Goal: Transaction & Acquisition: Download file/media

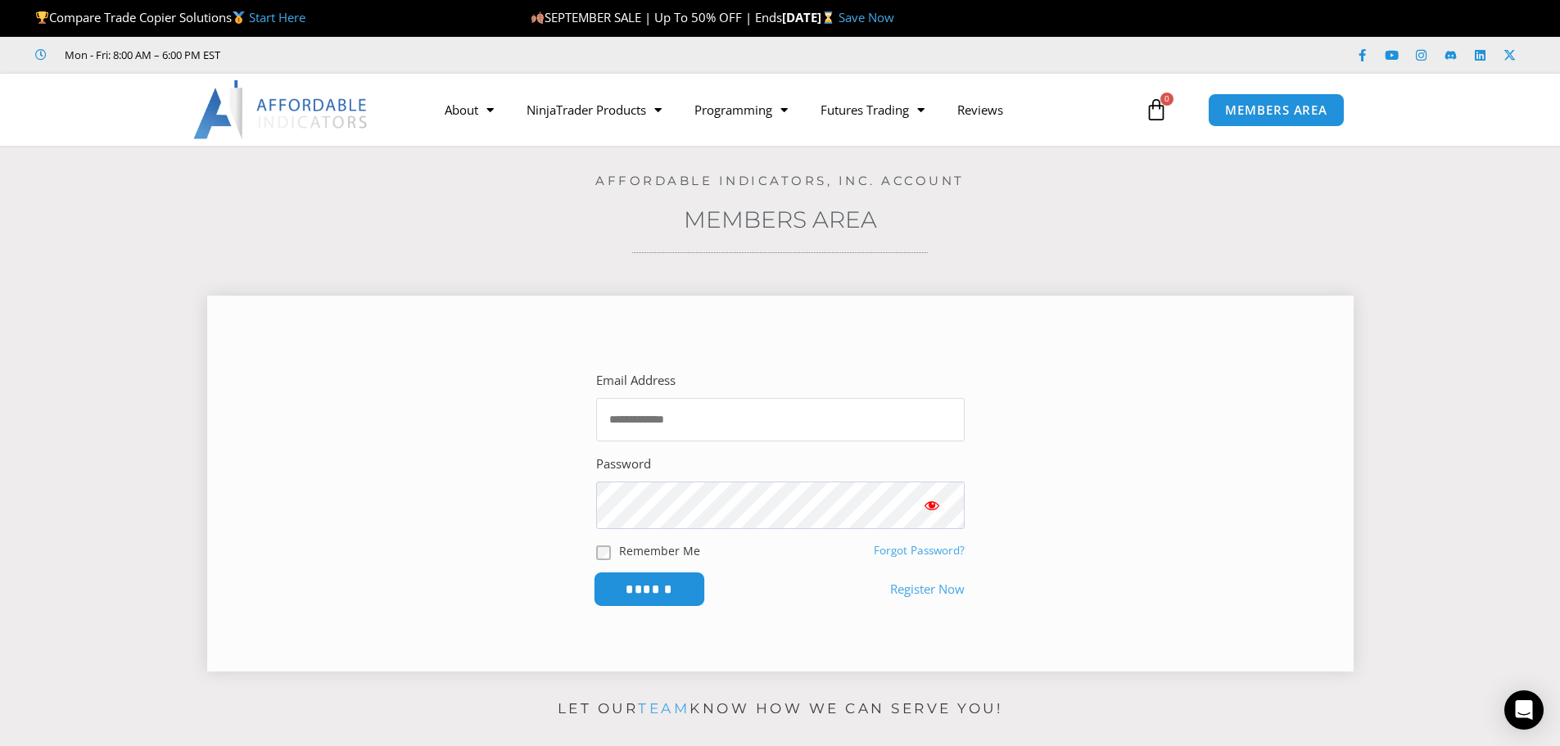
type input "**********"
click at [642, 604] on input "******" at bounding box center [649, 588] width 112 height 35
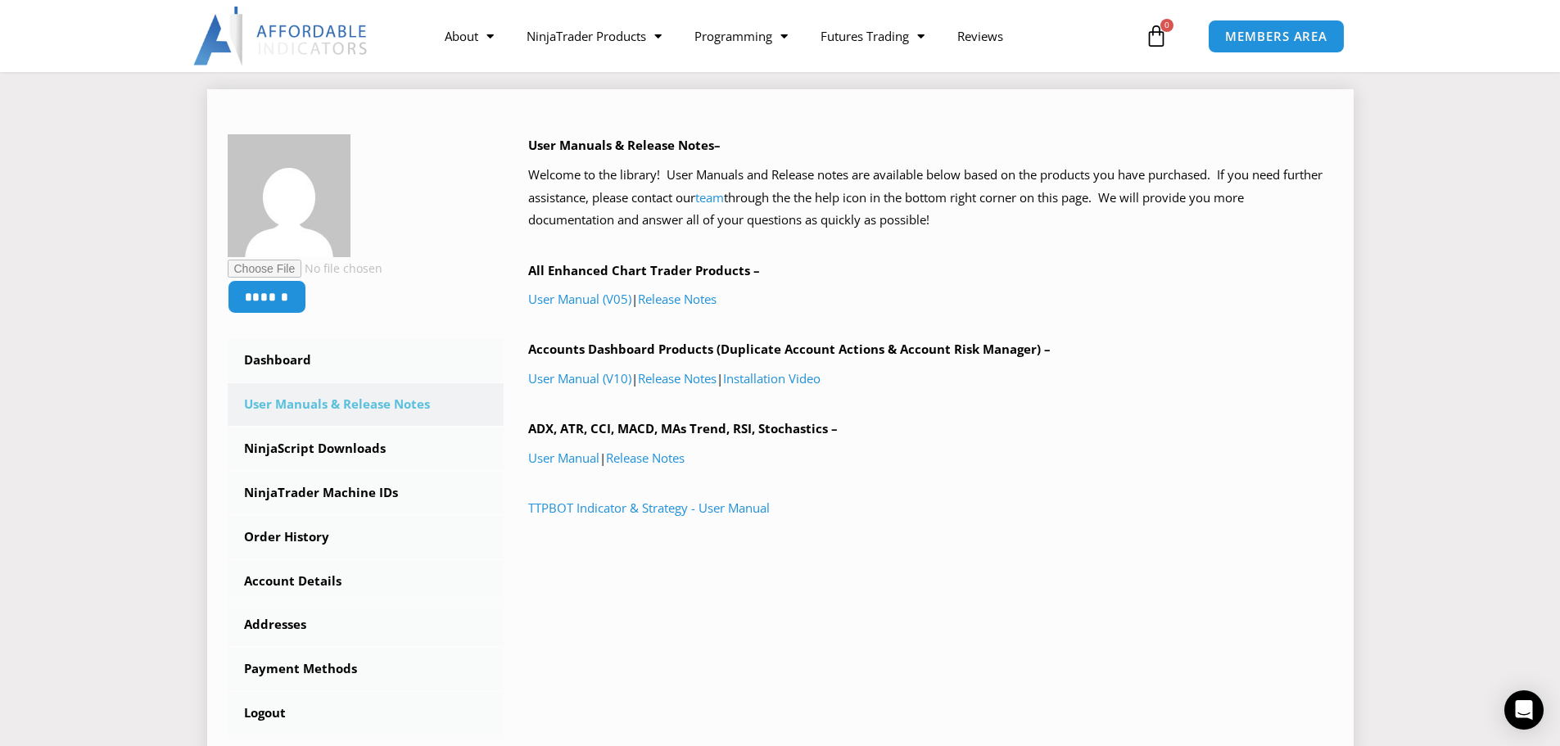
scroll to position [246, 0]
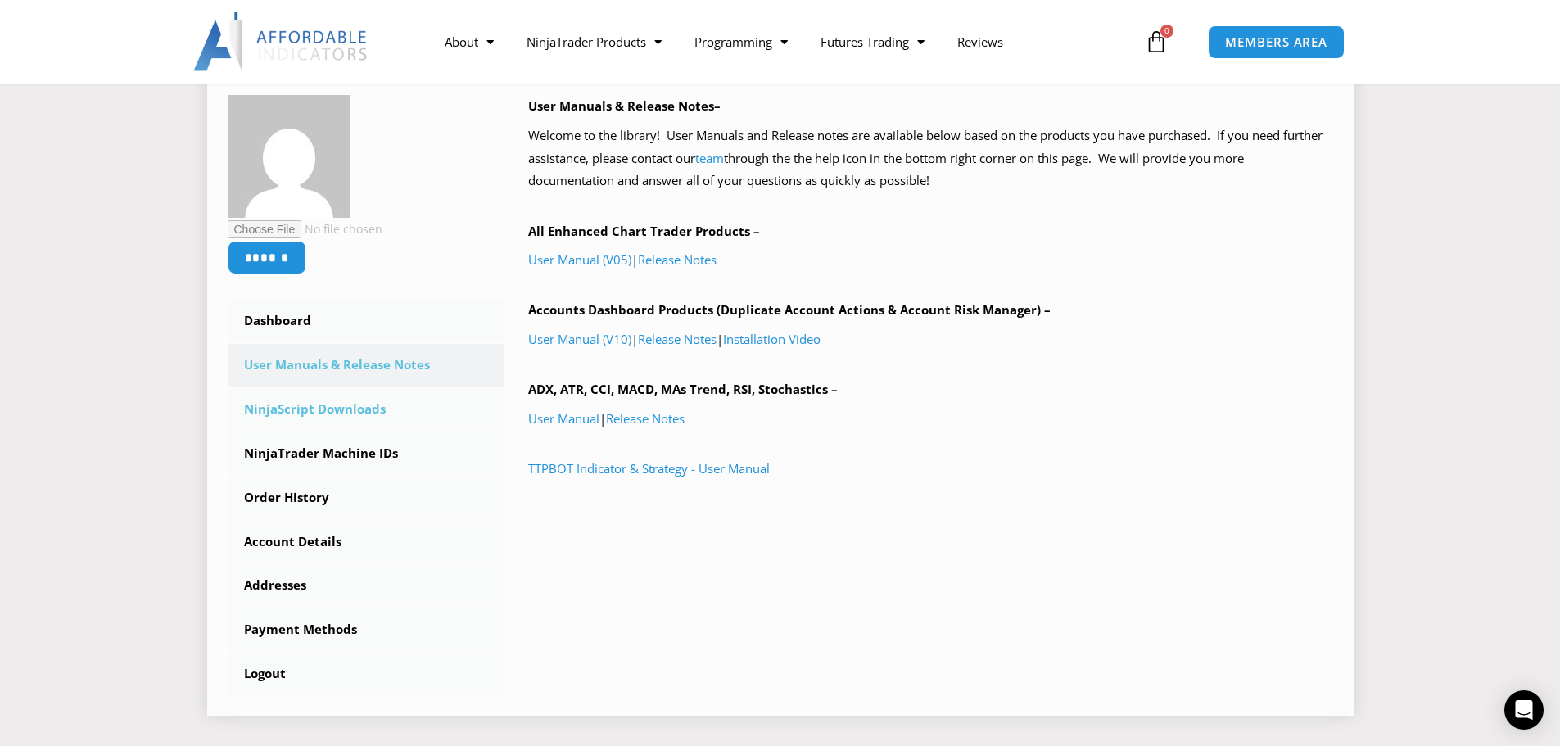
click at [350, 413] on link "NinjaScript Downloads" at bounding box center [366, 409] width 277 height 43
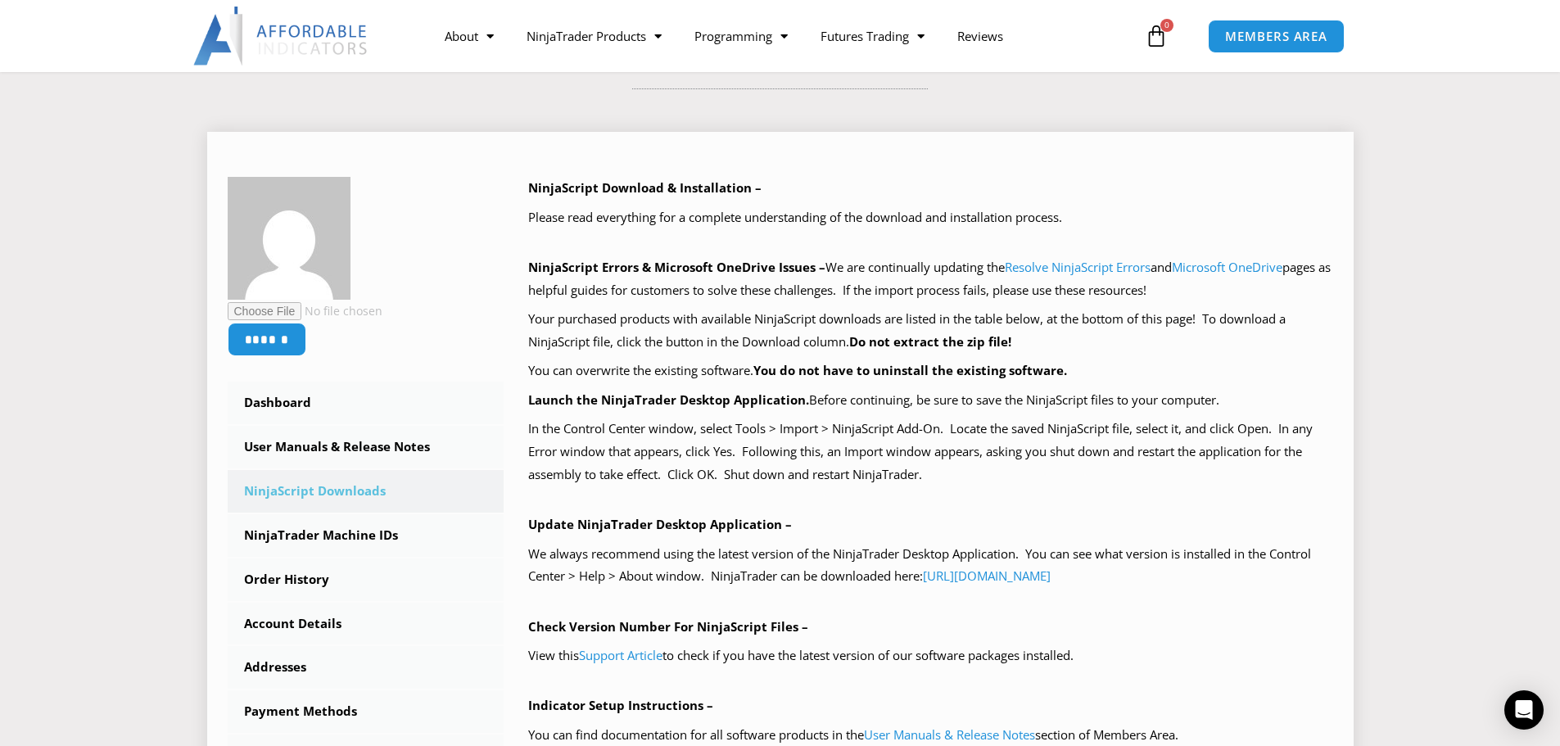
scroll to position [246, 0]
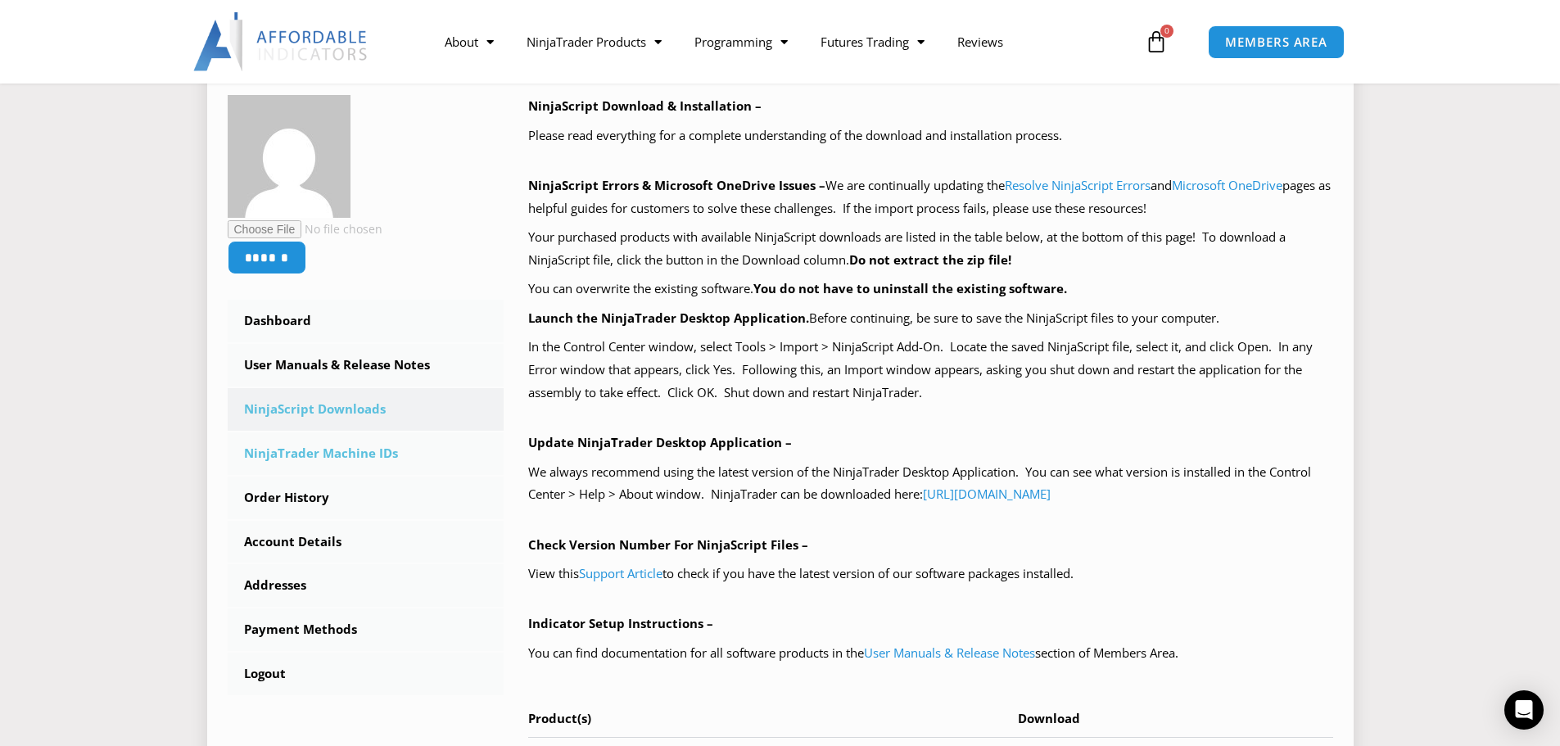
click at [338, 456] on link "NinjaTrader Machine IDs" at bounding box center [366, 453] width 277 height 43
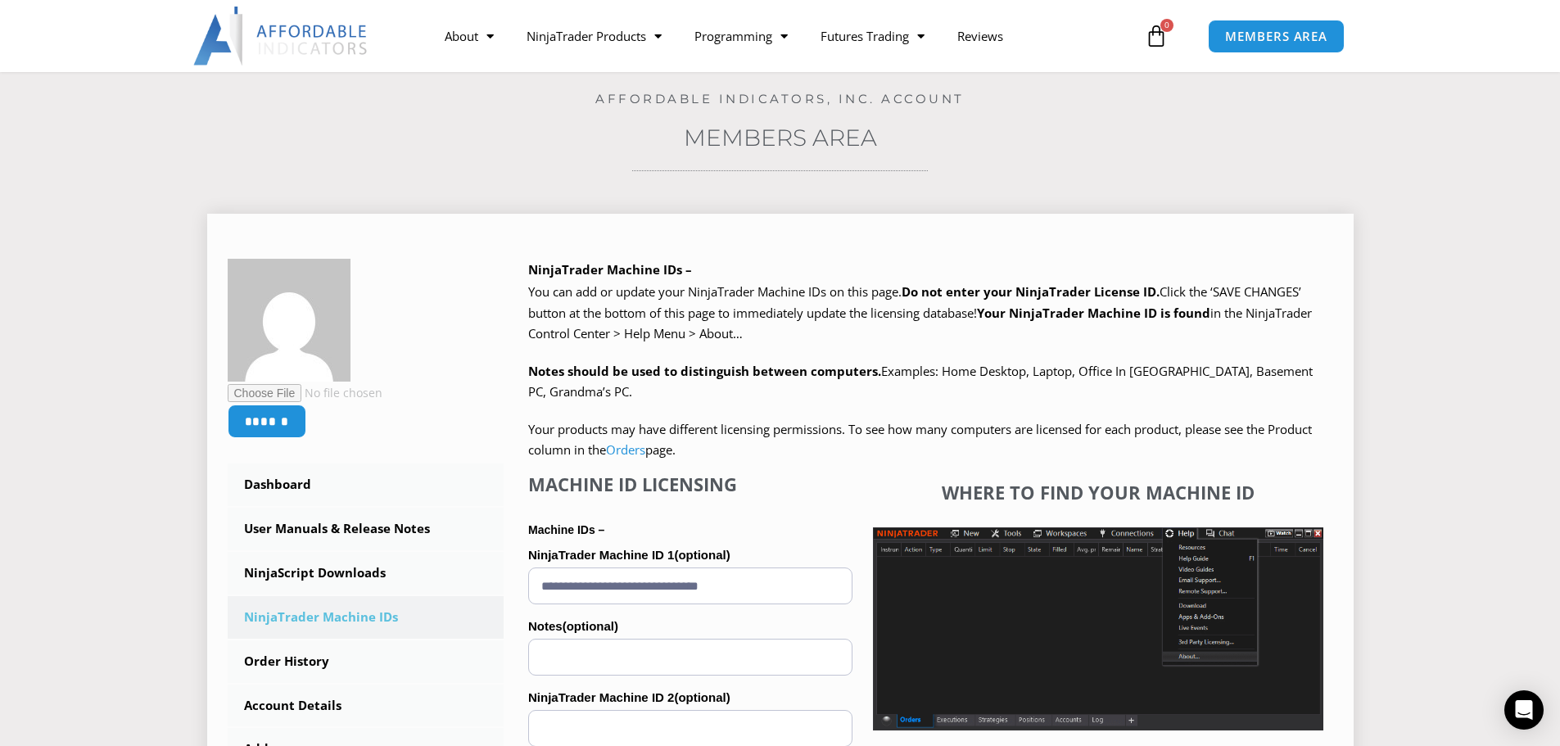
scroll to position [164, 0]
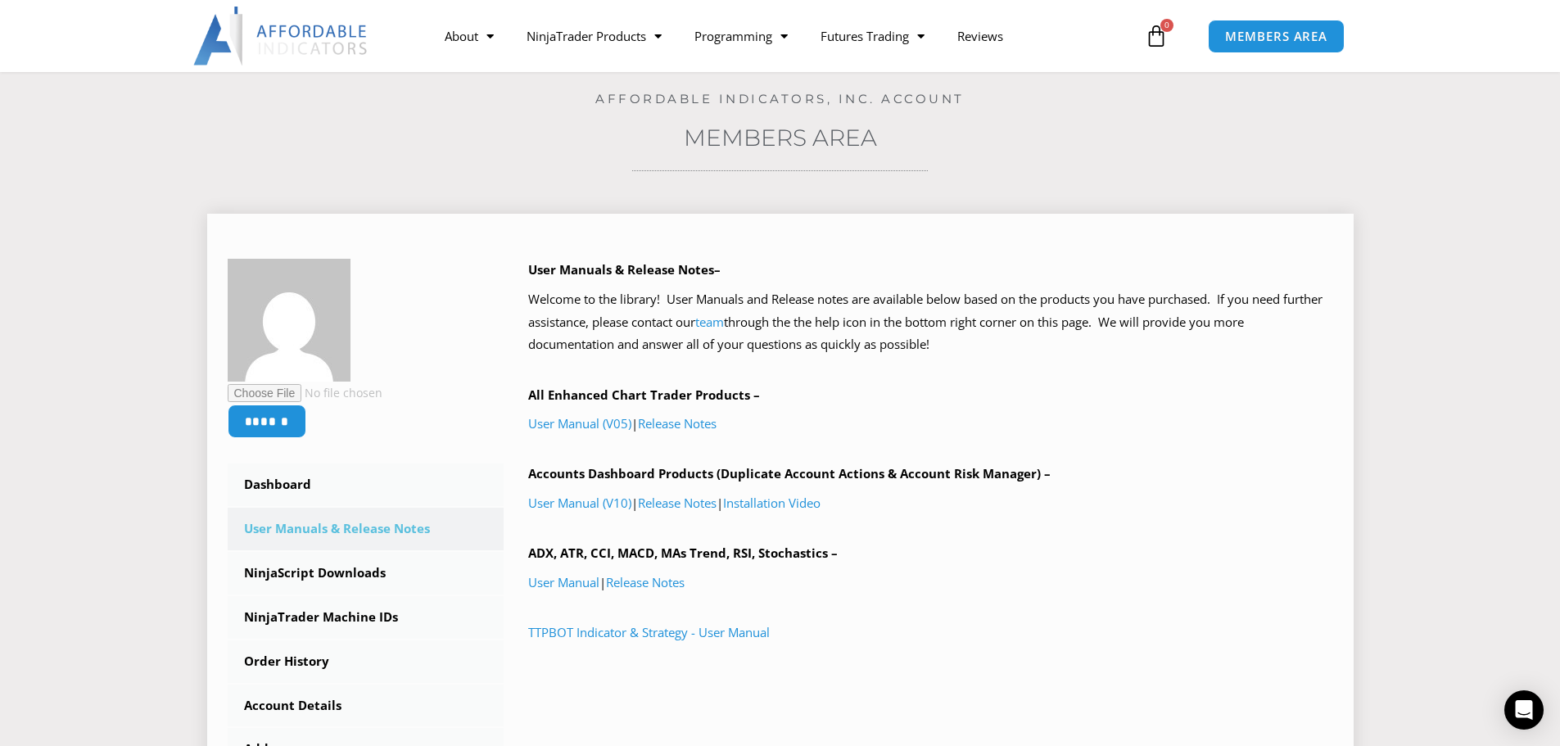
scroll to position [164, 0]
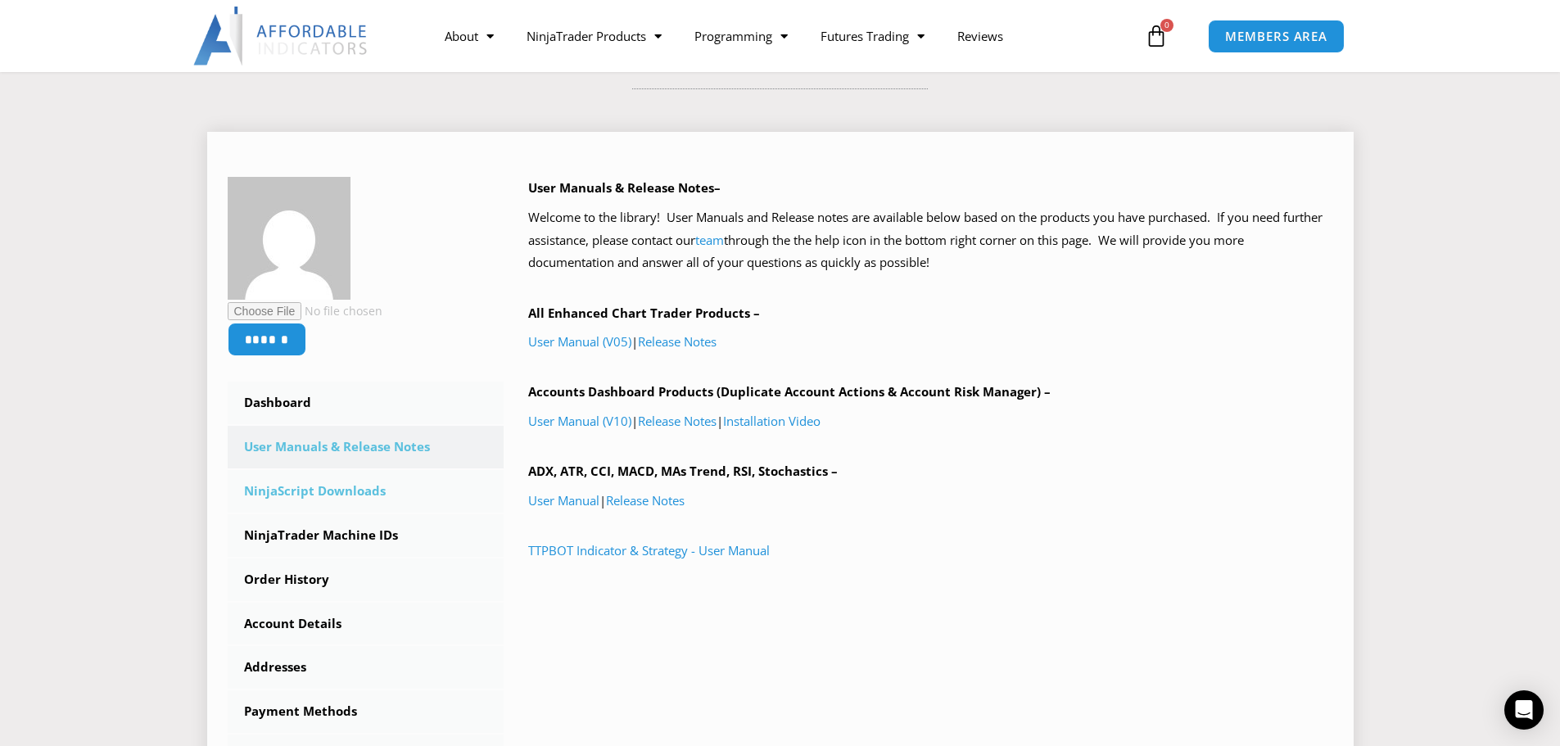
click at [355, 494] on link "NinjaScript Downloads" at bounding box center [366, 491] width 277 height 43
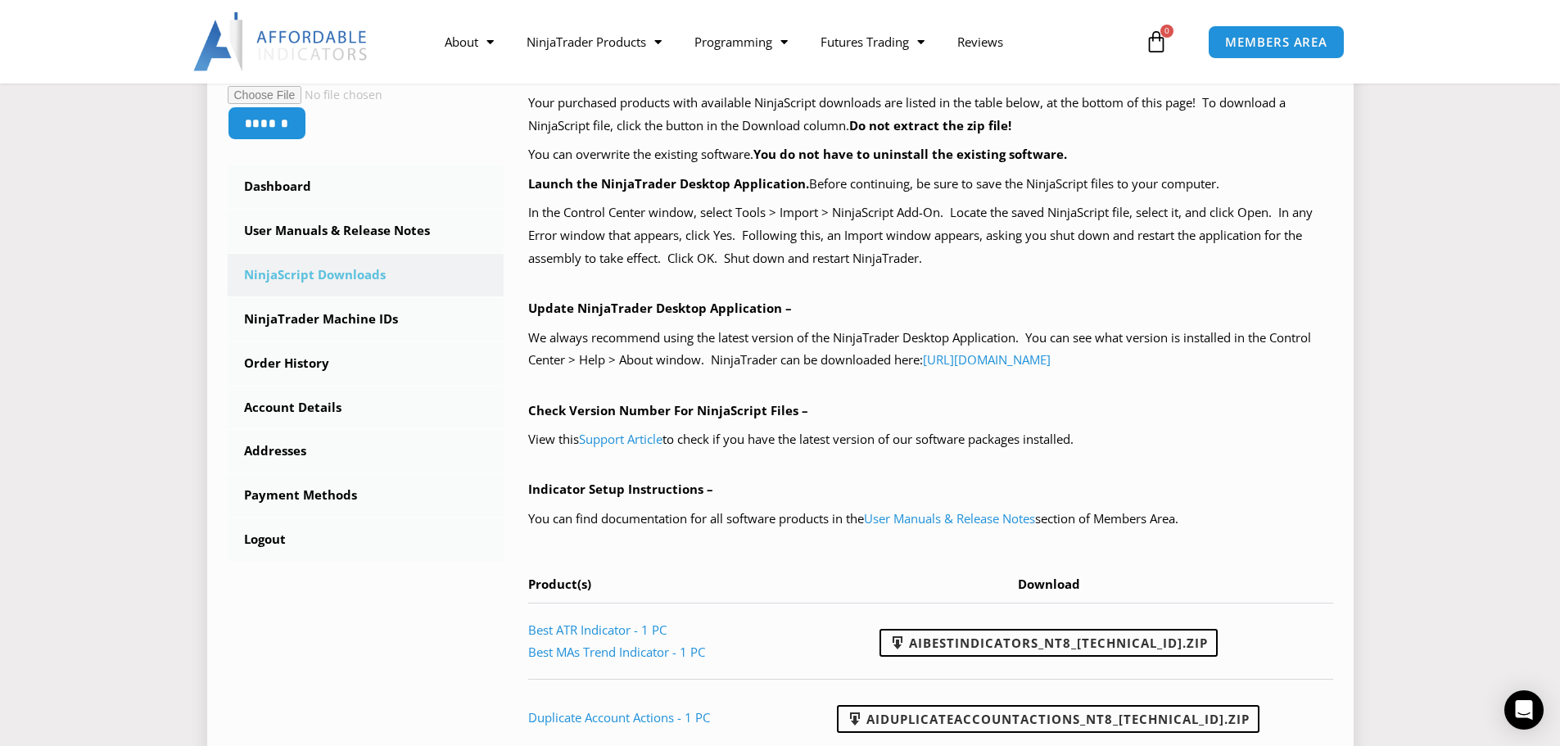
scroll to position [409, 0]
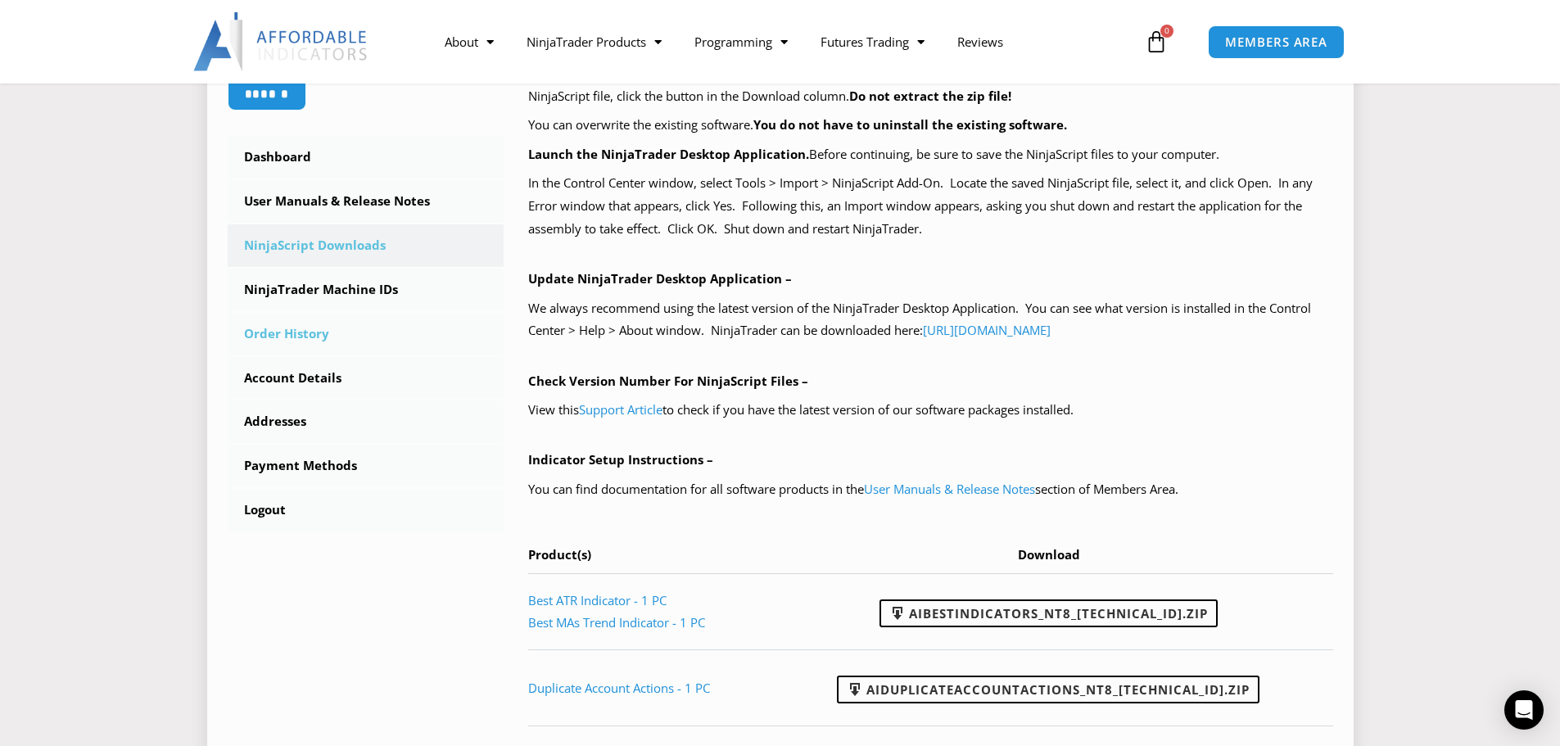
click at [328, 336] on link "Order History" at bounding box center [366, 334] width 277 height 43
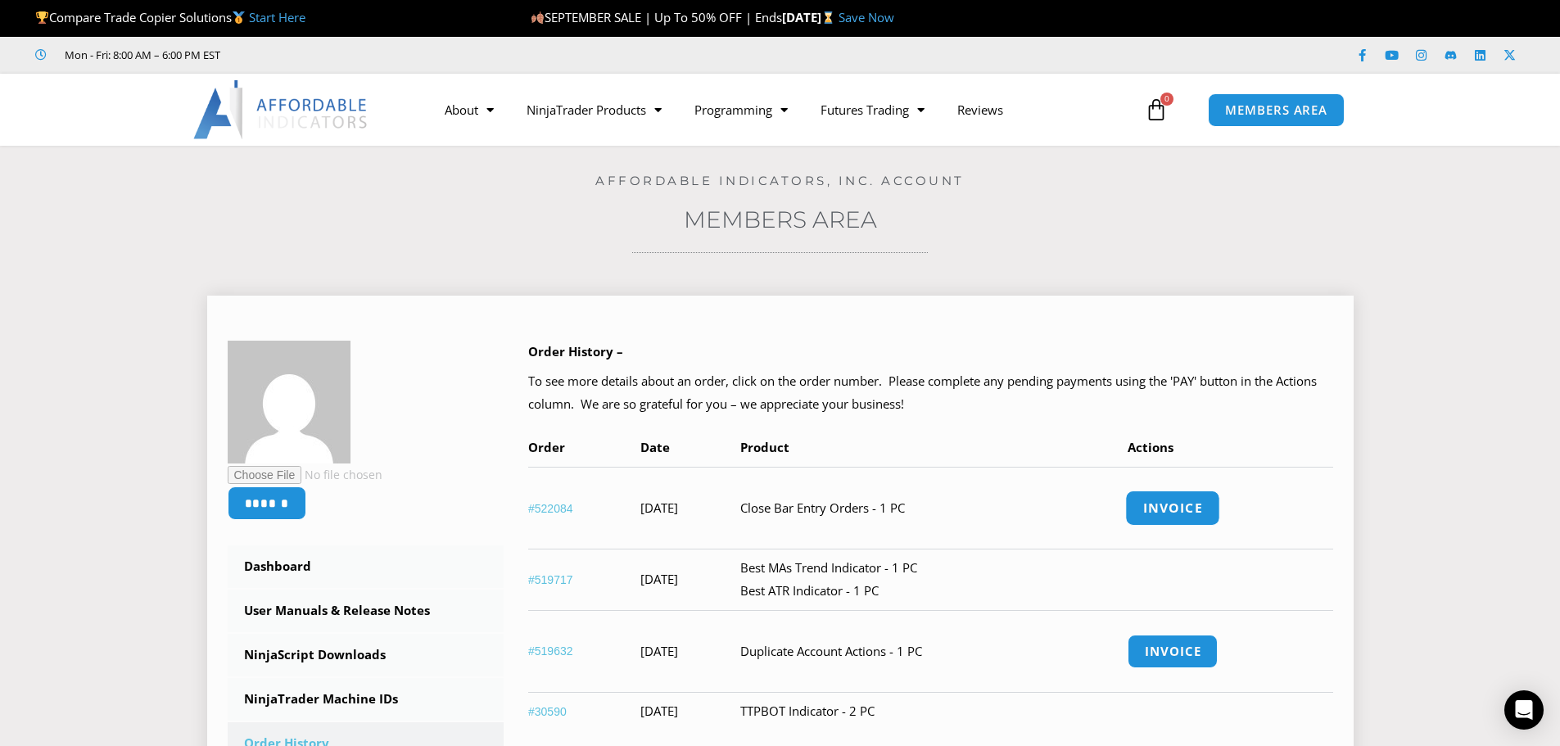
click at [1184, 499] on link "Invoice" at bounding box center [1172, 507] width 95 height 35
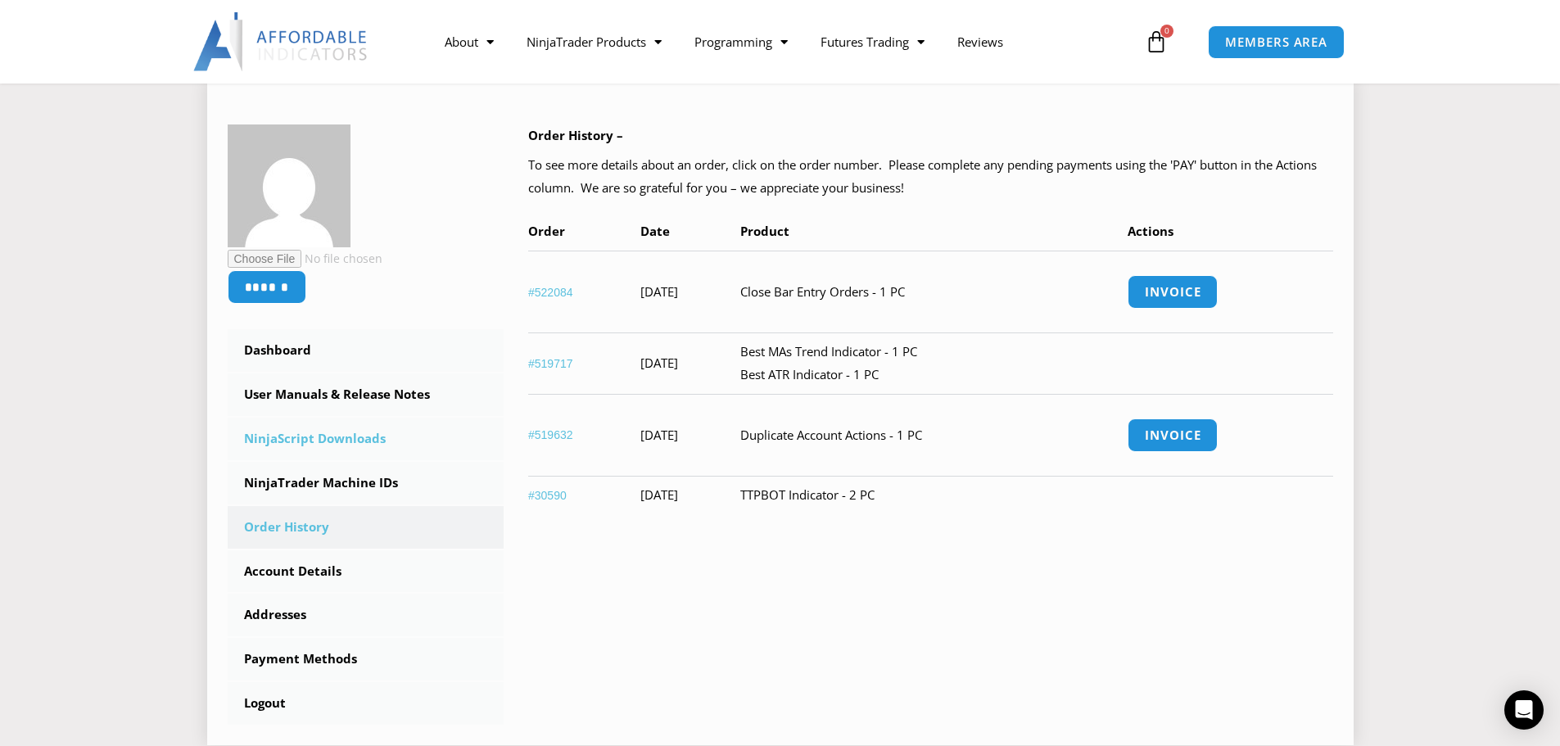
scroll to position [246, 0]
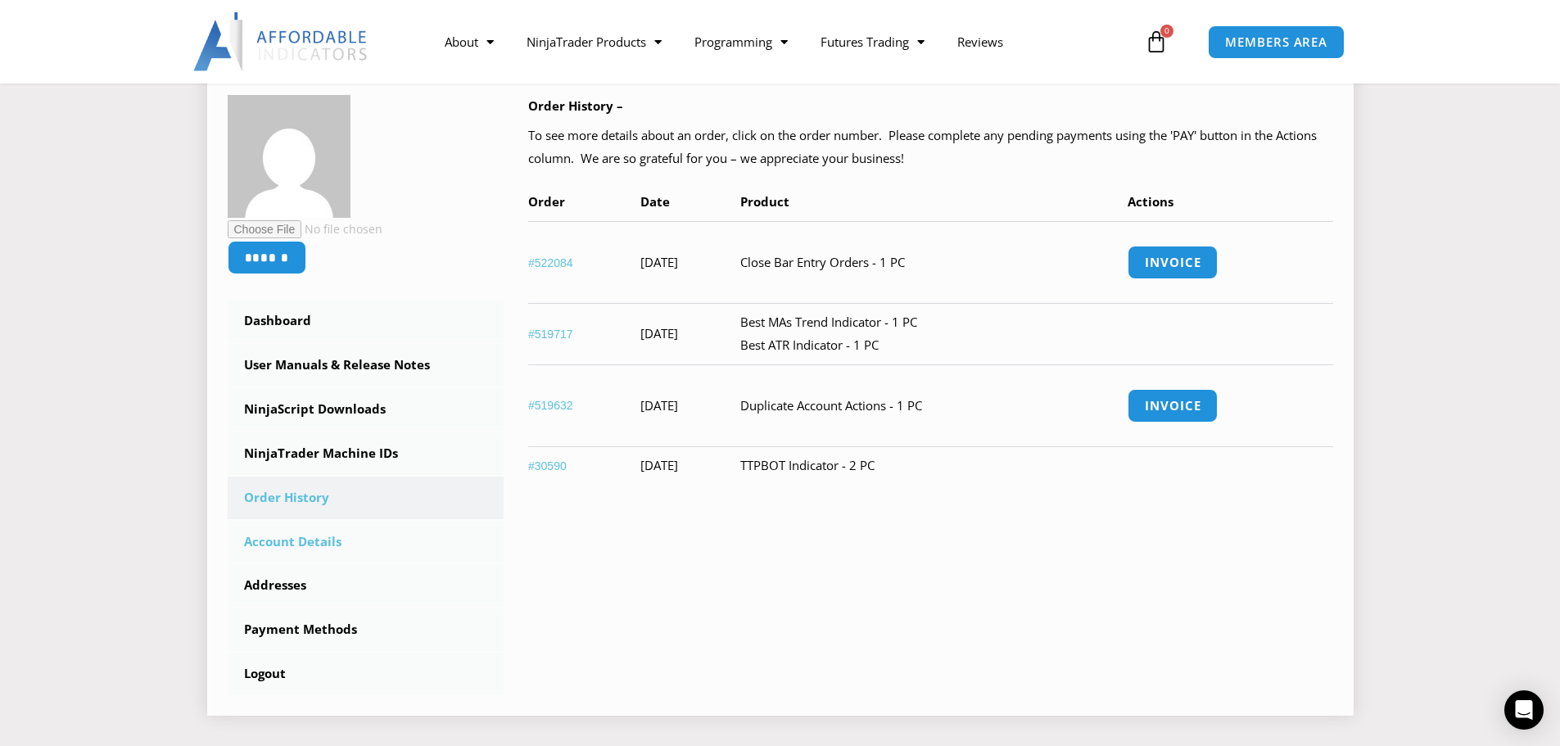
click at [329, 553] on link "Account Details" at bounding box center [366, 542] width 277 height 43
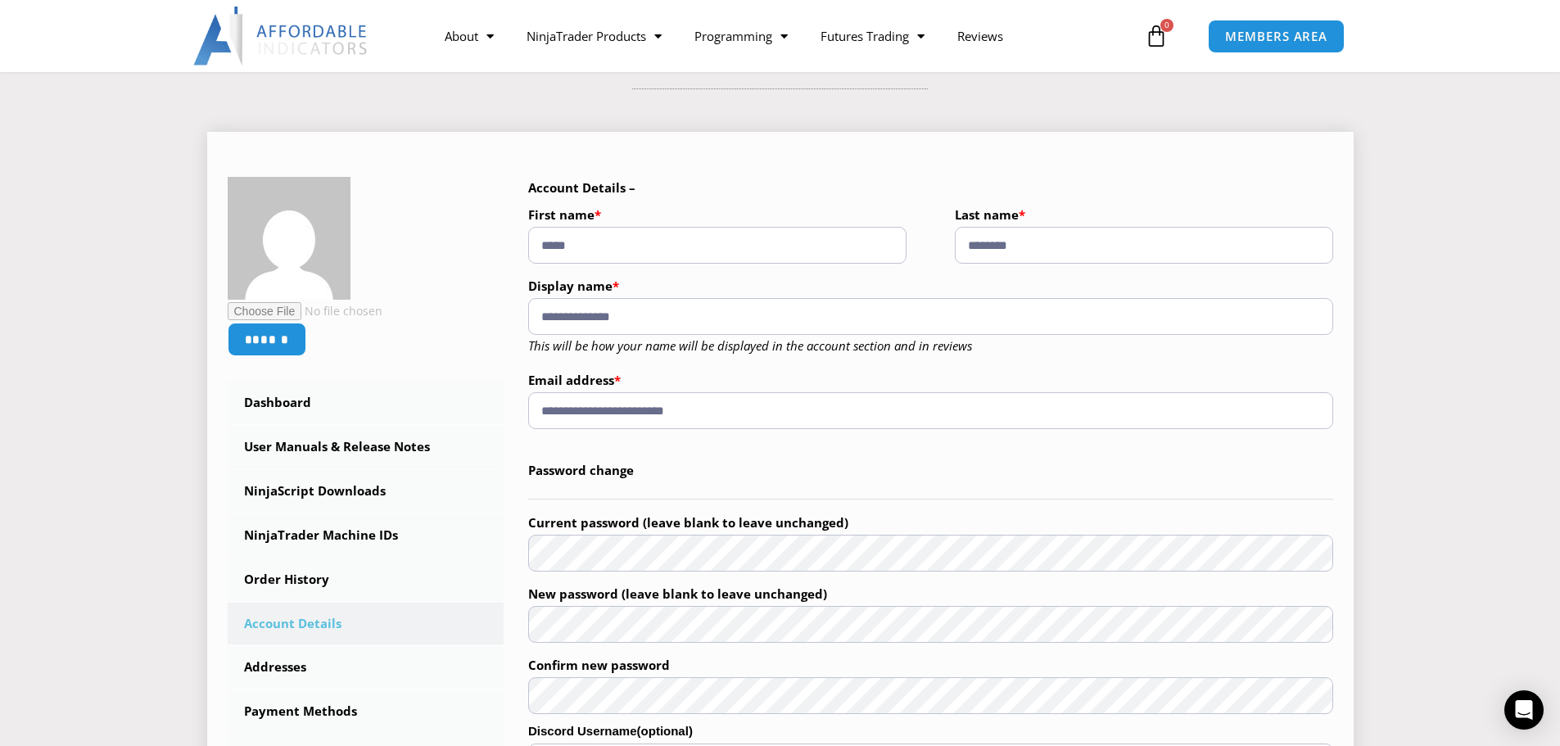
scroll to position [246, 0]
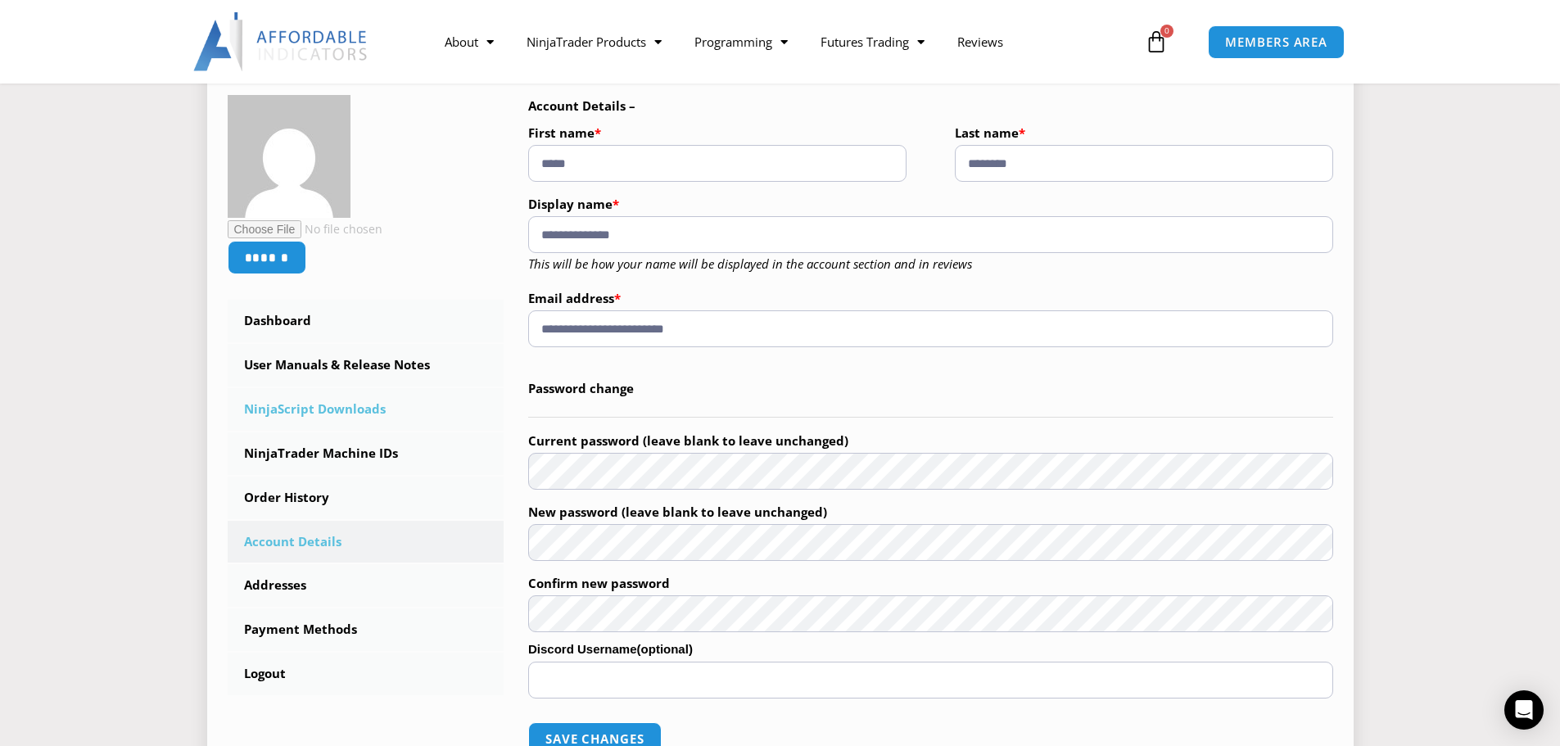
click at [327, 410] on link "NinjaScript Downloads" at bounding box center [366, 409] width 277 height 43
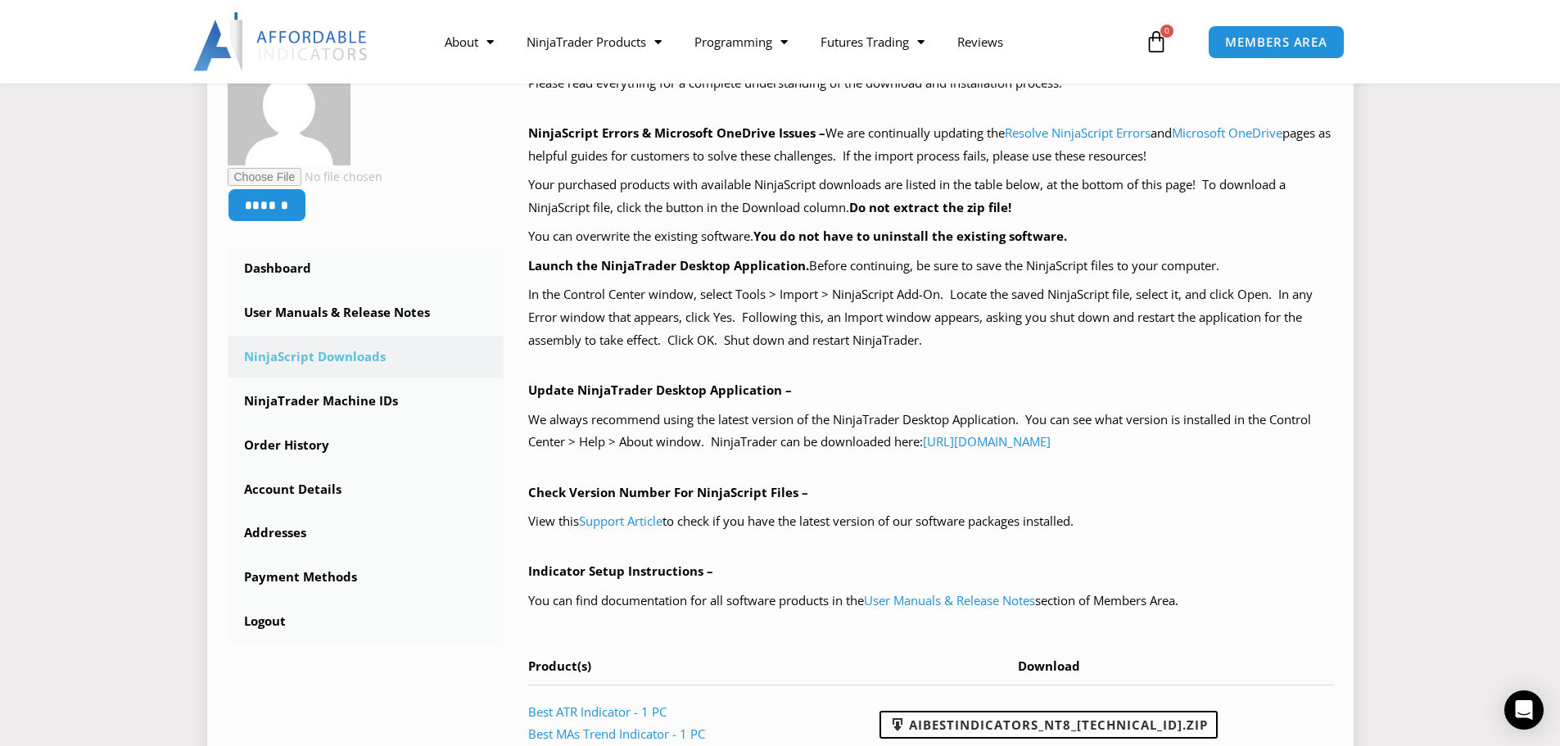
scroll to position [327, 0]
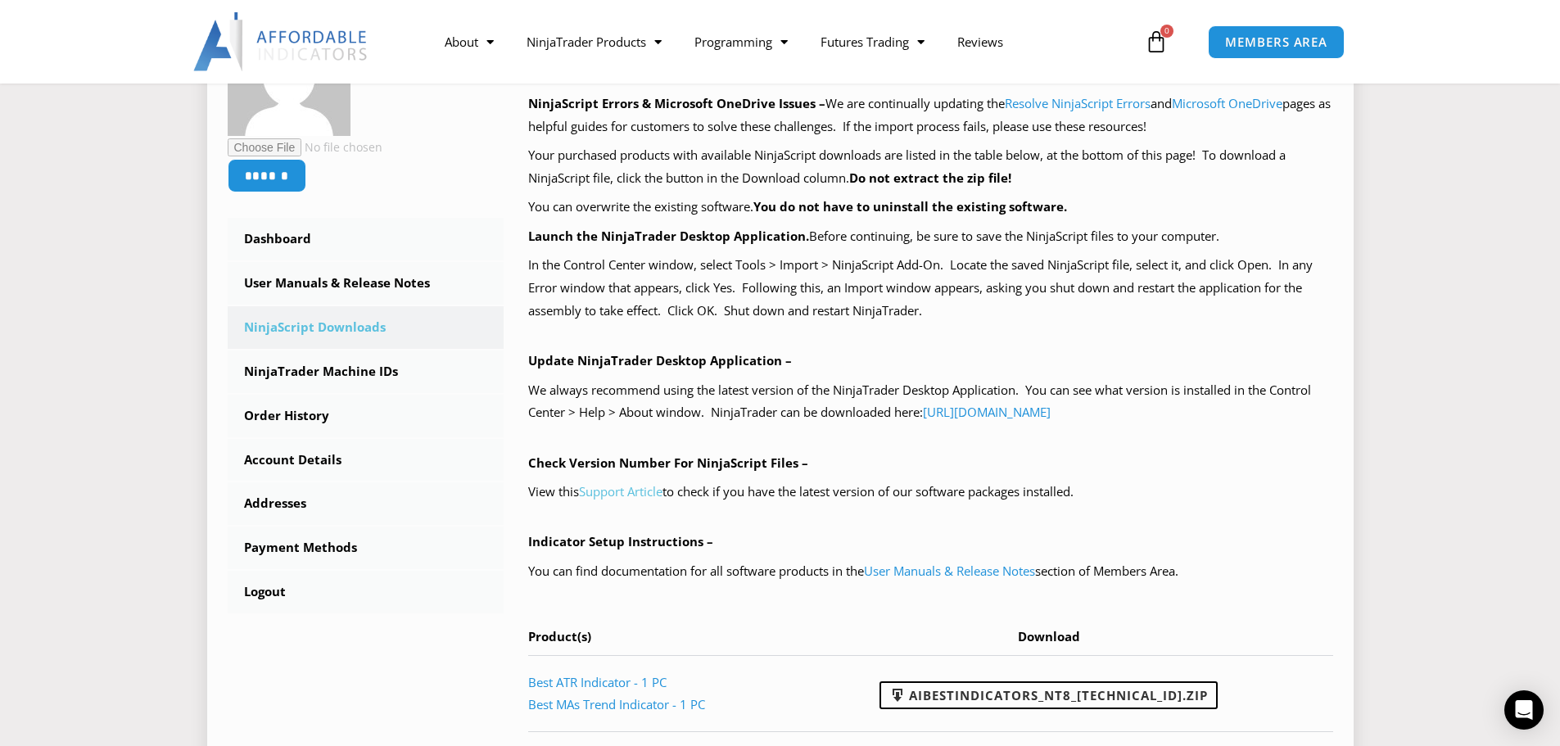
click at [636, 488] on link "Support Article" at bounding box center [621, 491] width 84 height 16
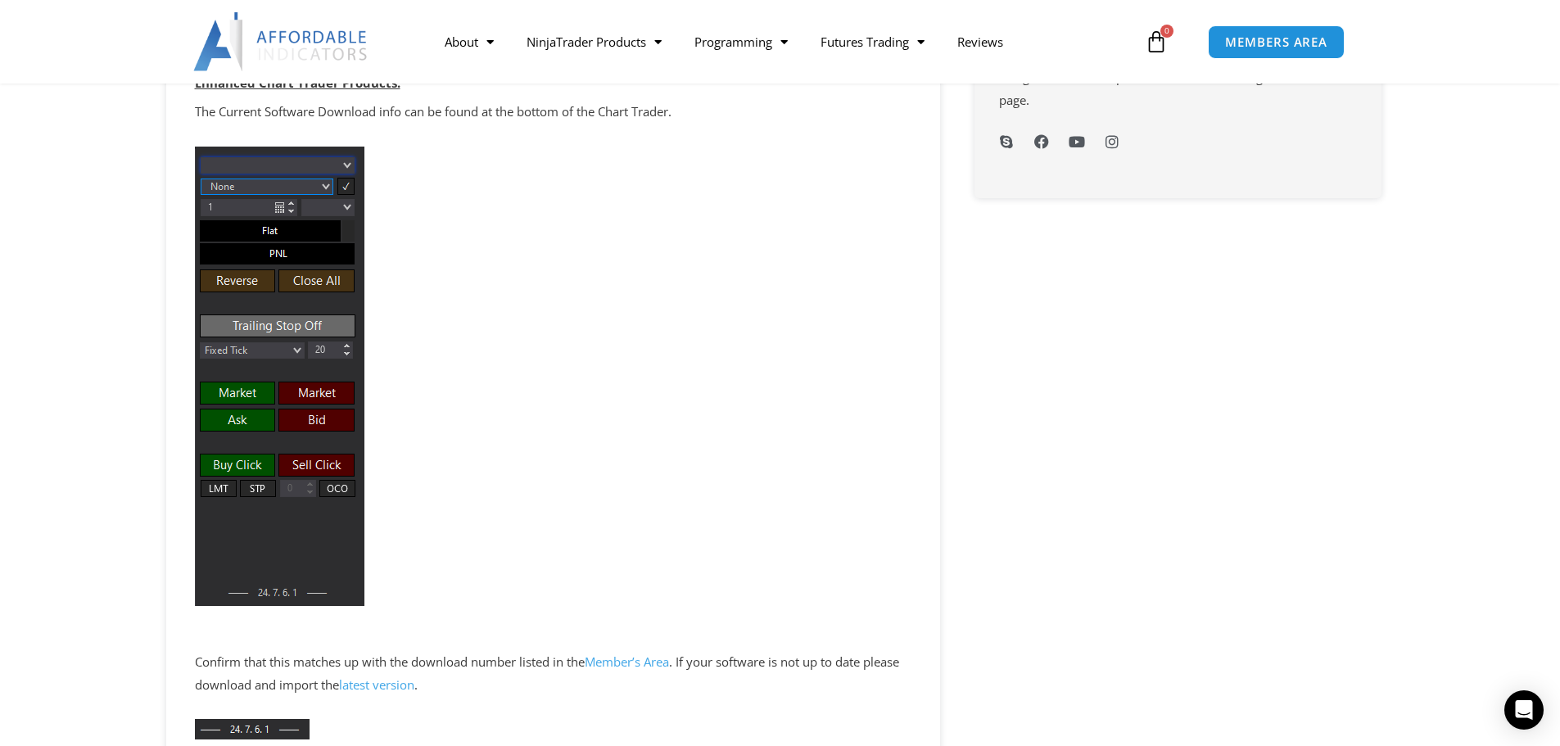
scroll to position [1064, 0]
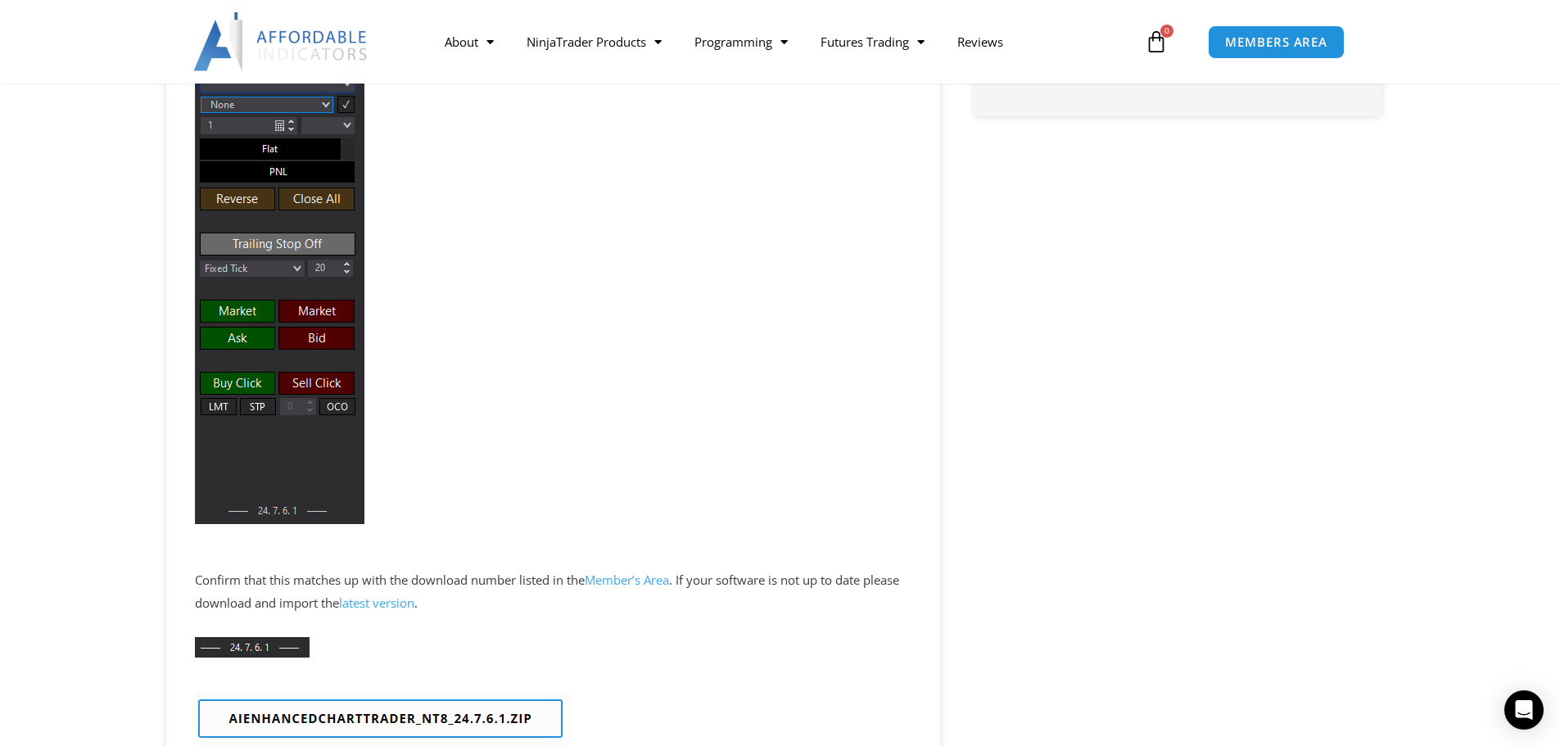
click at [414, 611] on link "latest version" at bounding box center [376, 602] width 75 height 16
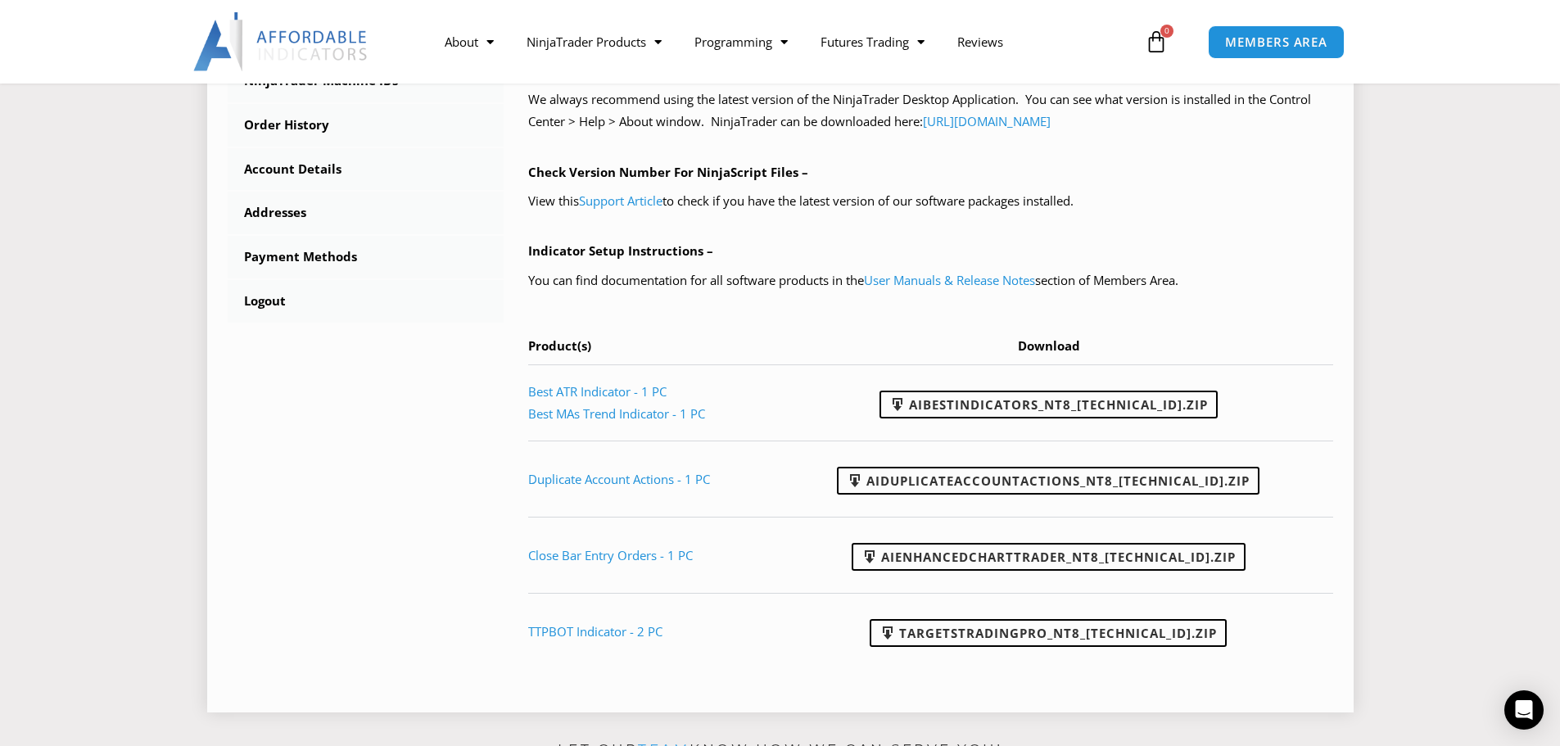
scroll to position [655, 0]
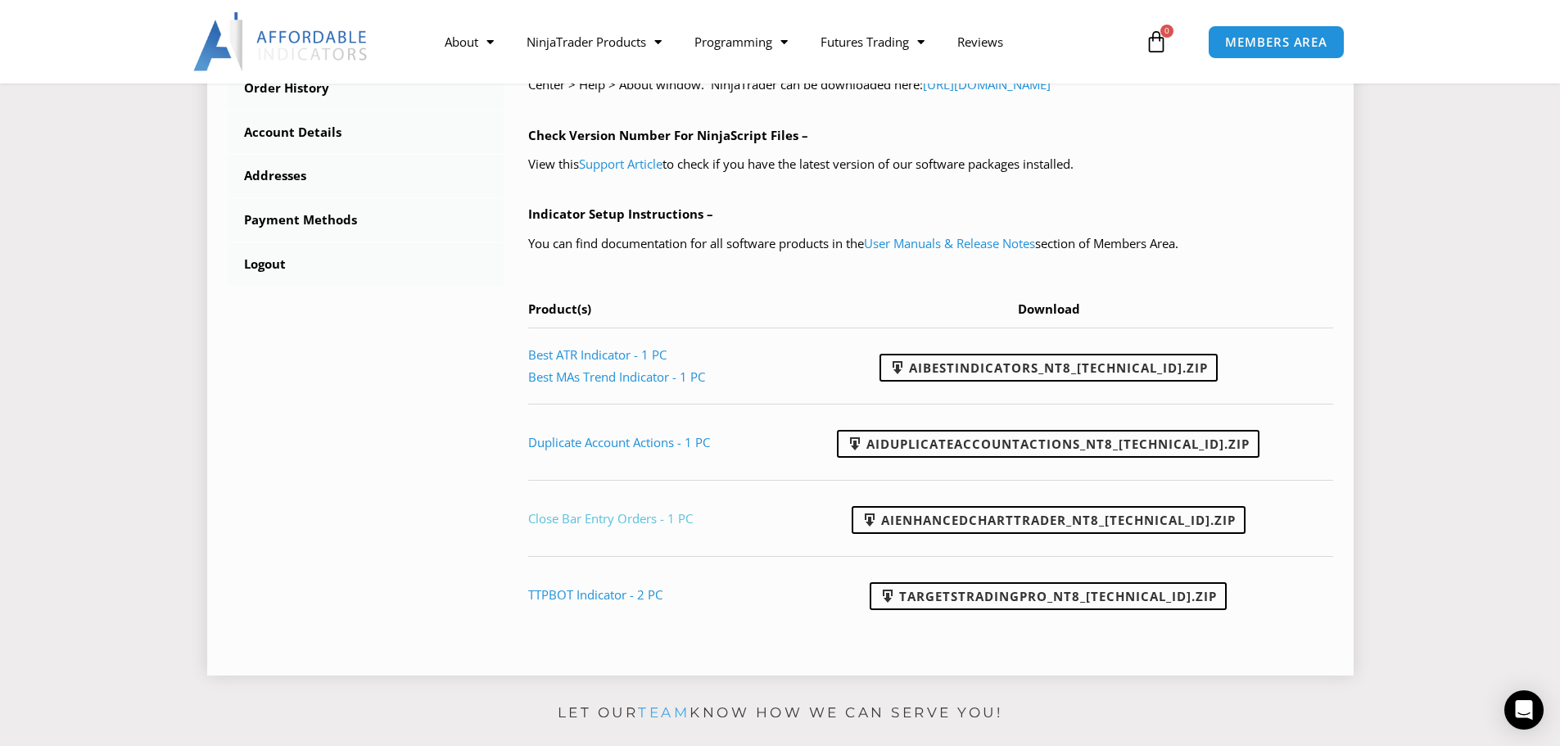
click at [627, 522] on link "Close Bar Entry Orders - 1 PC" at bounding box center [610, 518] width 165 height 16
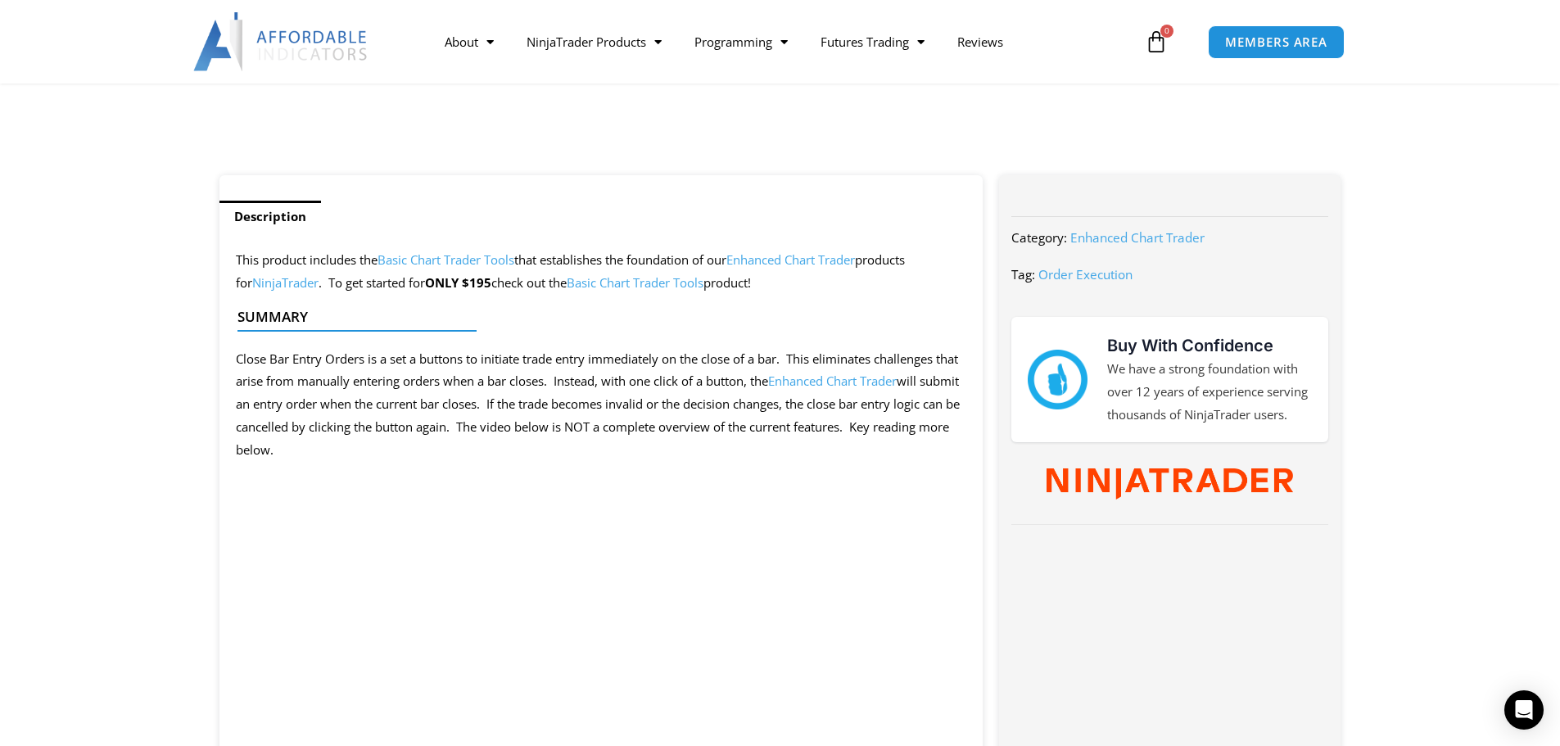
scroll to position [491, 0]
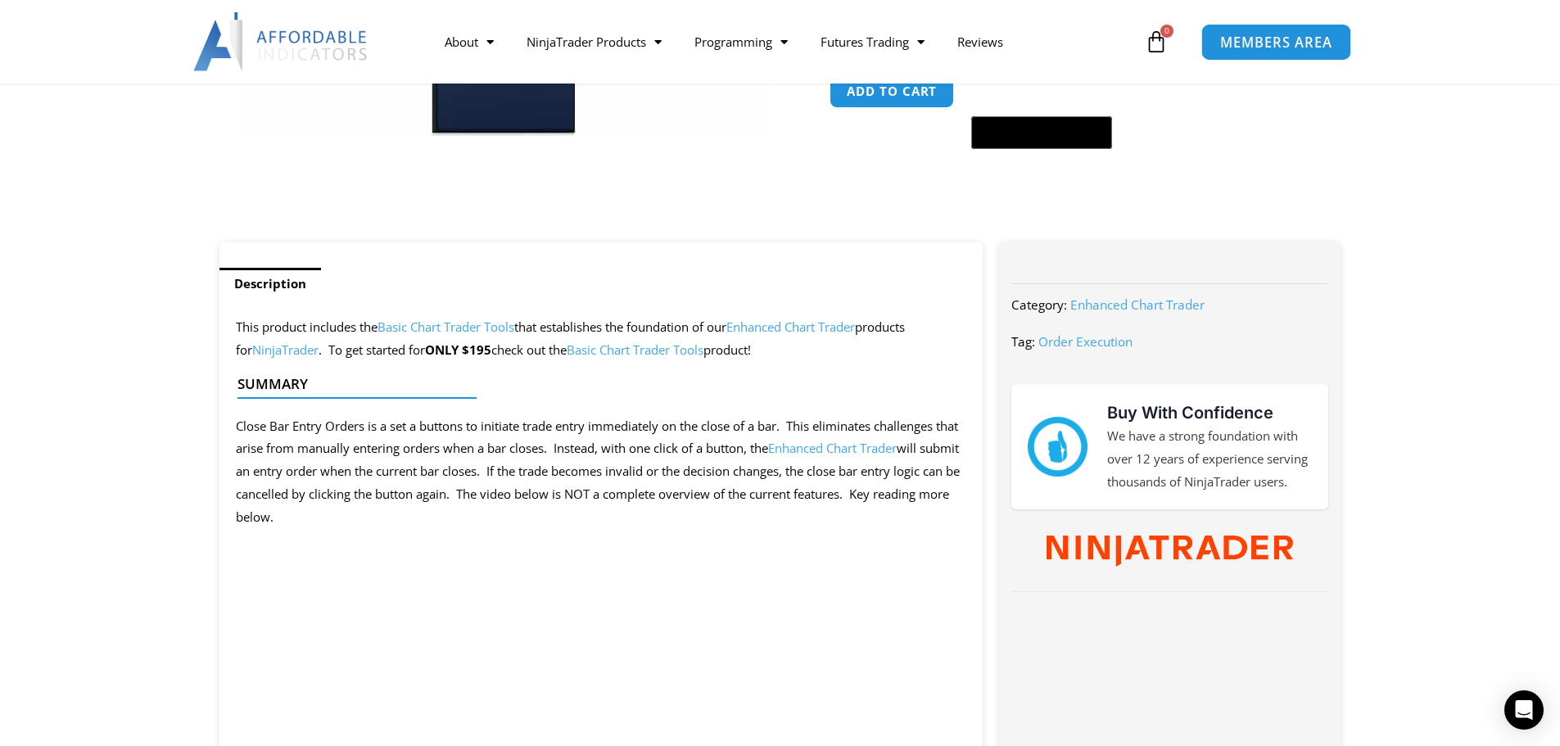
click at [1235, 39] on span "MEMBERS AREA" at bounding box center [1276, 42] width 112 height 14
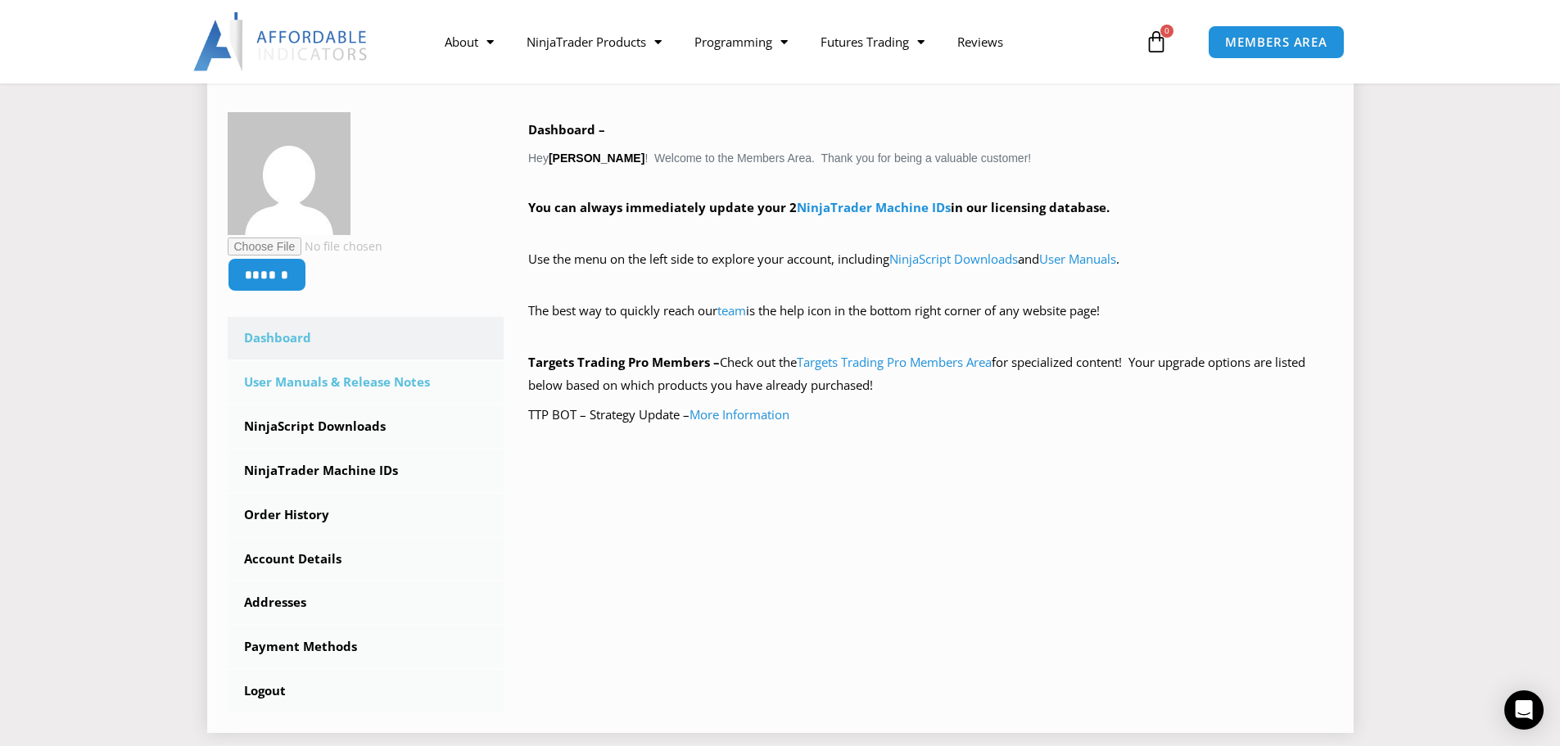
scroll to position [246, 0]
click at [332, 425] on link "NinjaScript Downloads" at bounding box center [366, 425] width 277 height 43
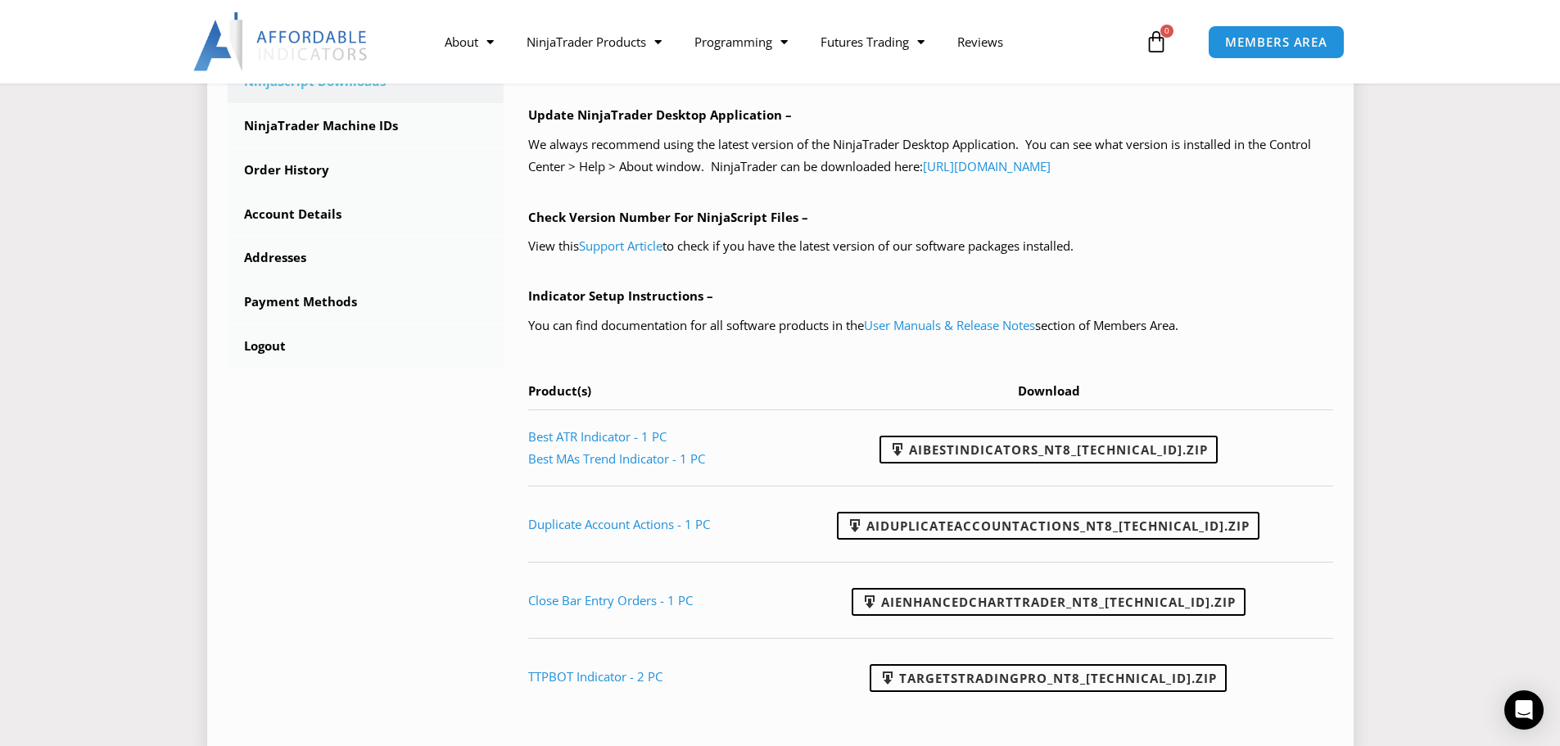
scroll to position [655, 0]
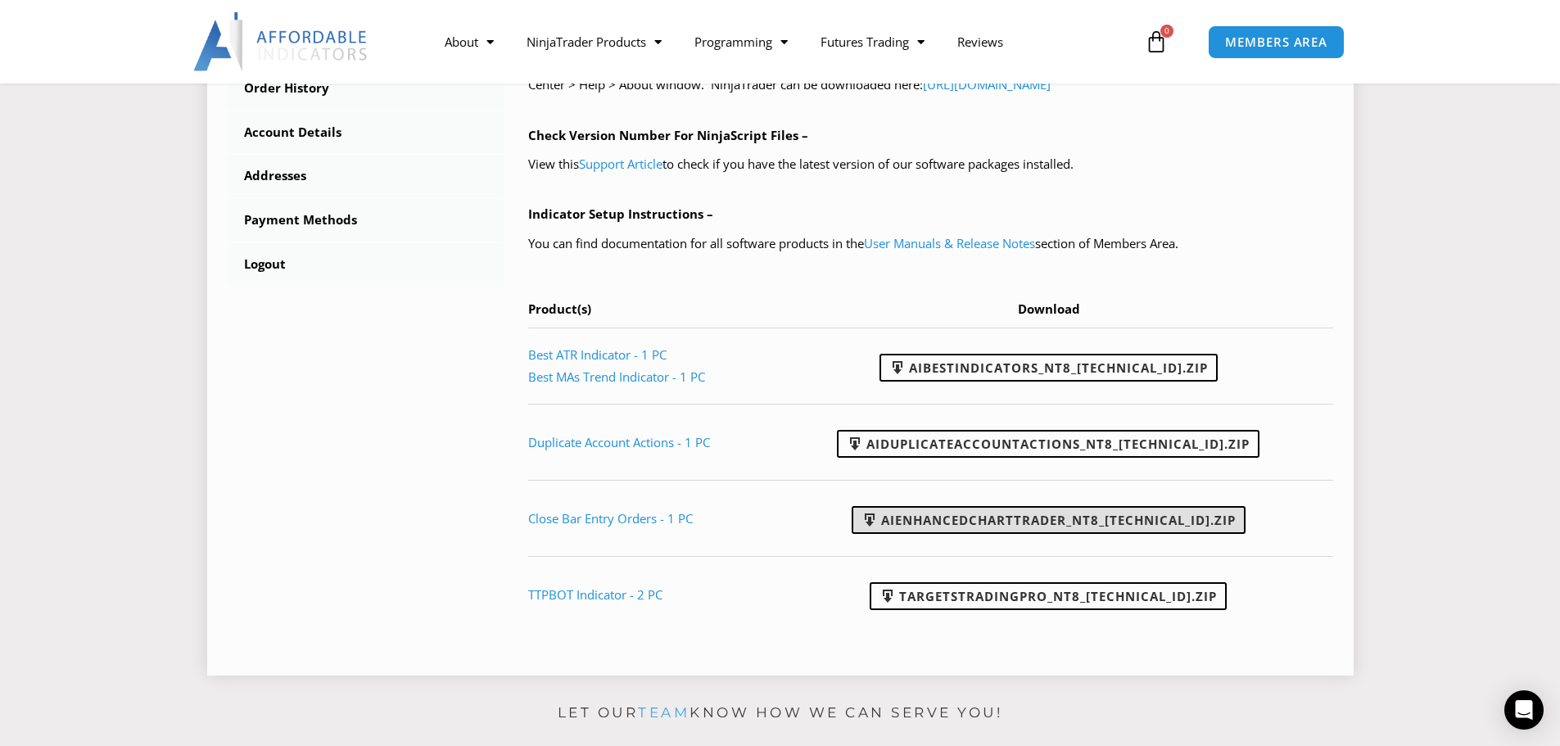
click at [942, 528] on link "AIEnhancedChartTrader_NT8_[TECHNICAL_ID].zip" at bounding box center [1048, 520] width 394 height 28
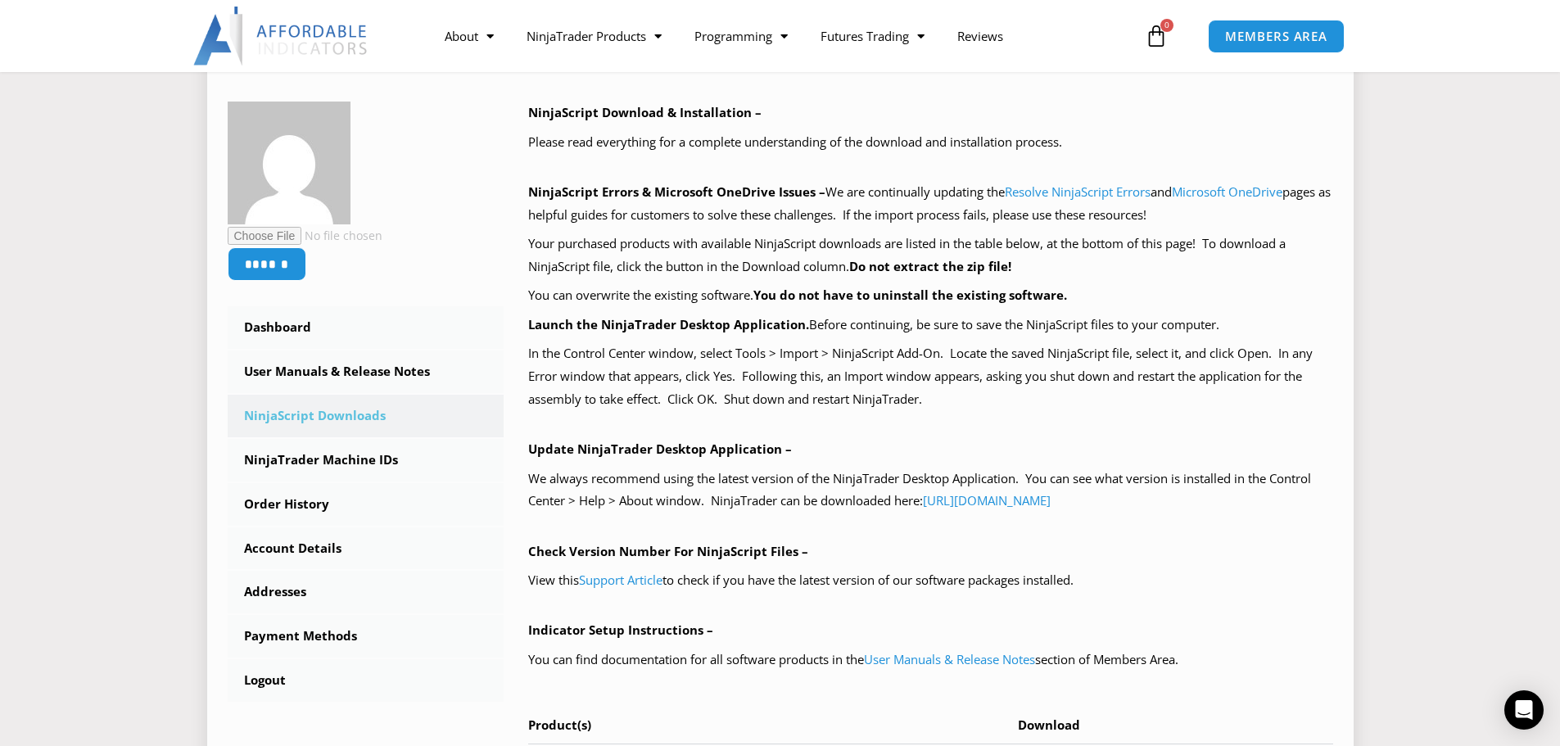
scroll to position [164, 0]
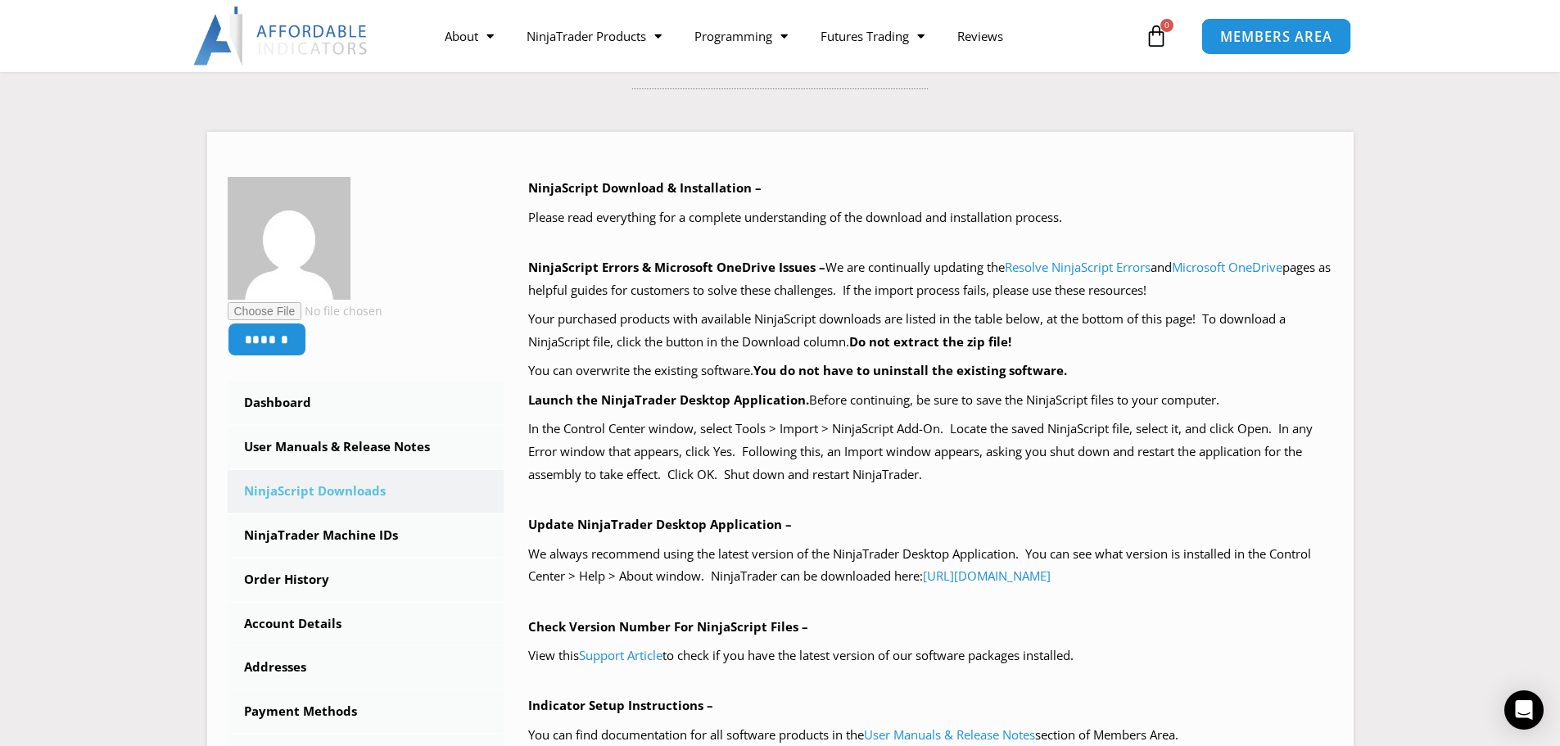
click at [1223, 43] on span "MEMBERS AREA" at bounding box center [1276, 36] width 112 height 14
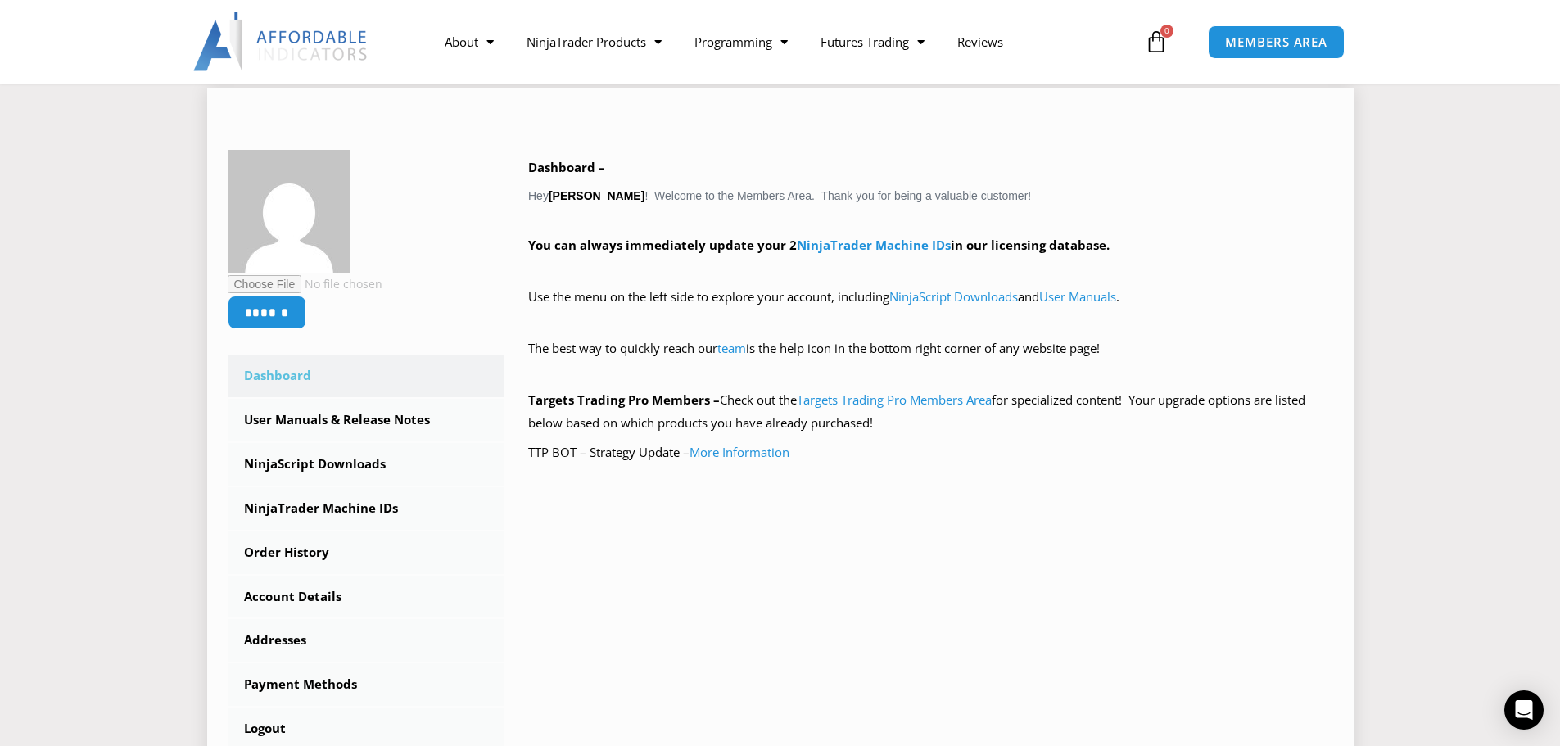
scroll to position [246, 0]
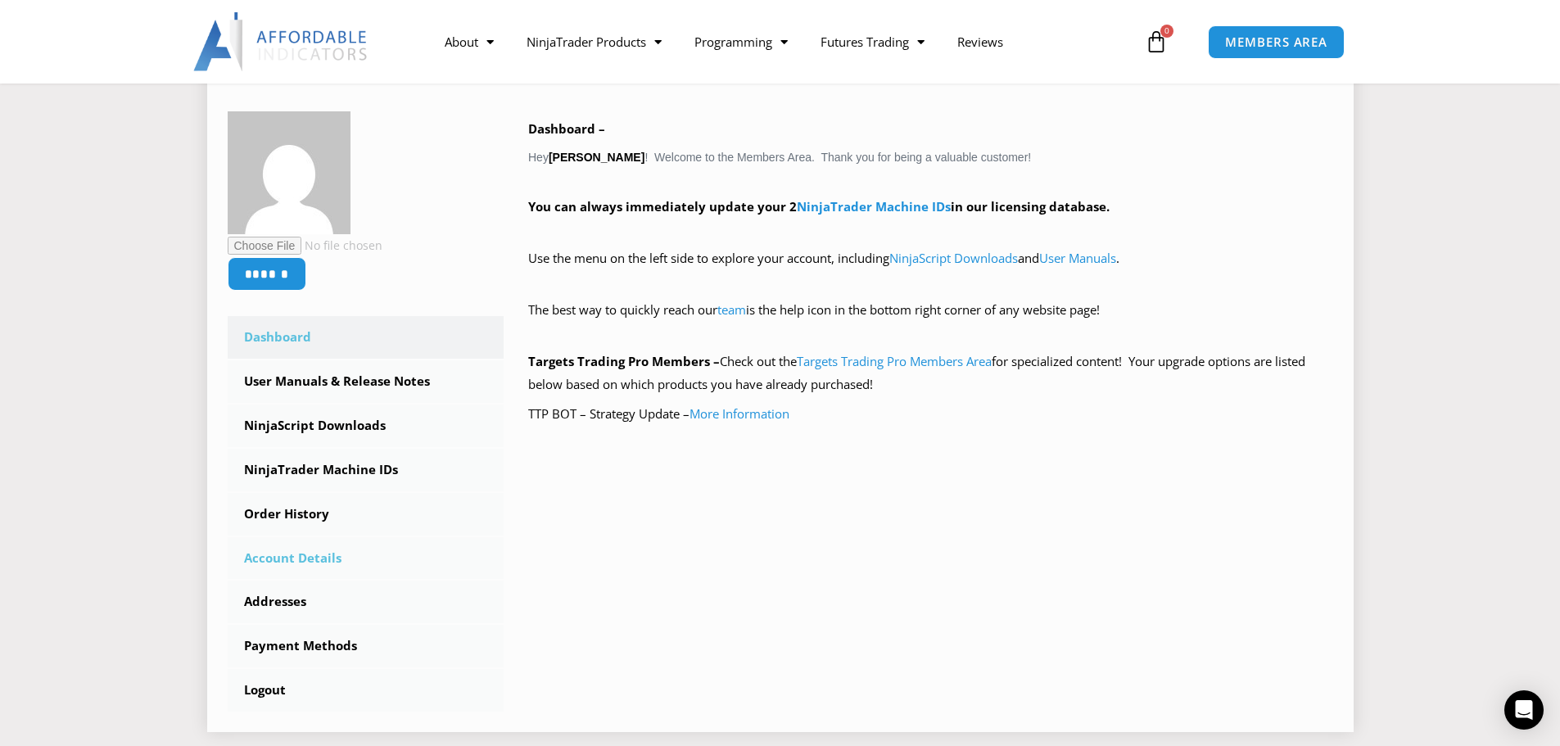
click at [322, 564] on link "Account Details" at bounding box center [366, 558] width 277 height 43
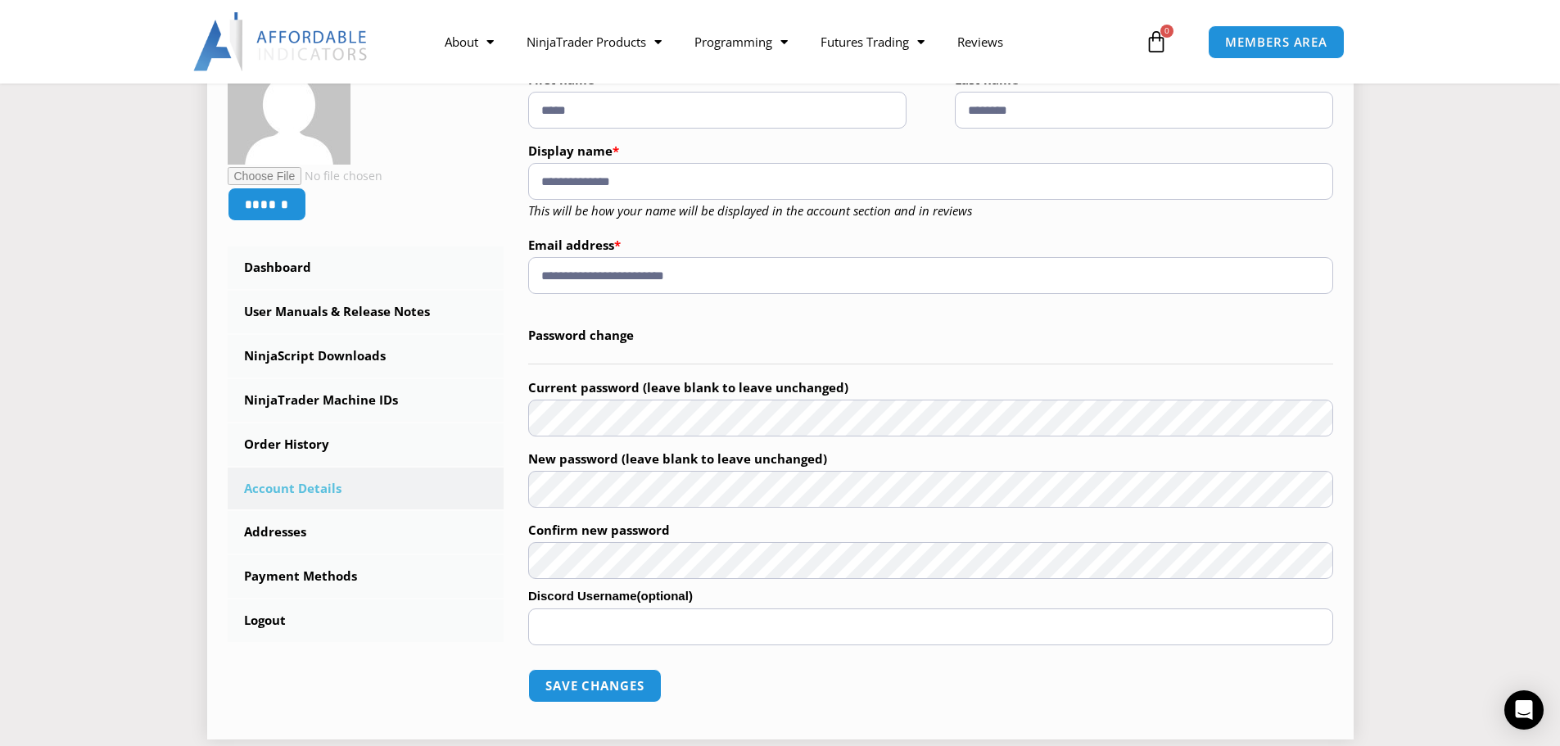
scroll to position [327, 0]
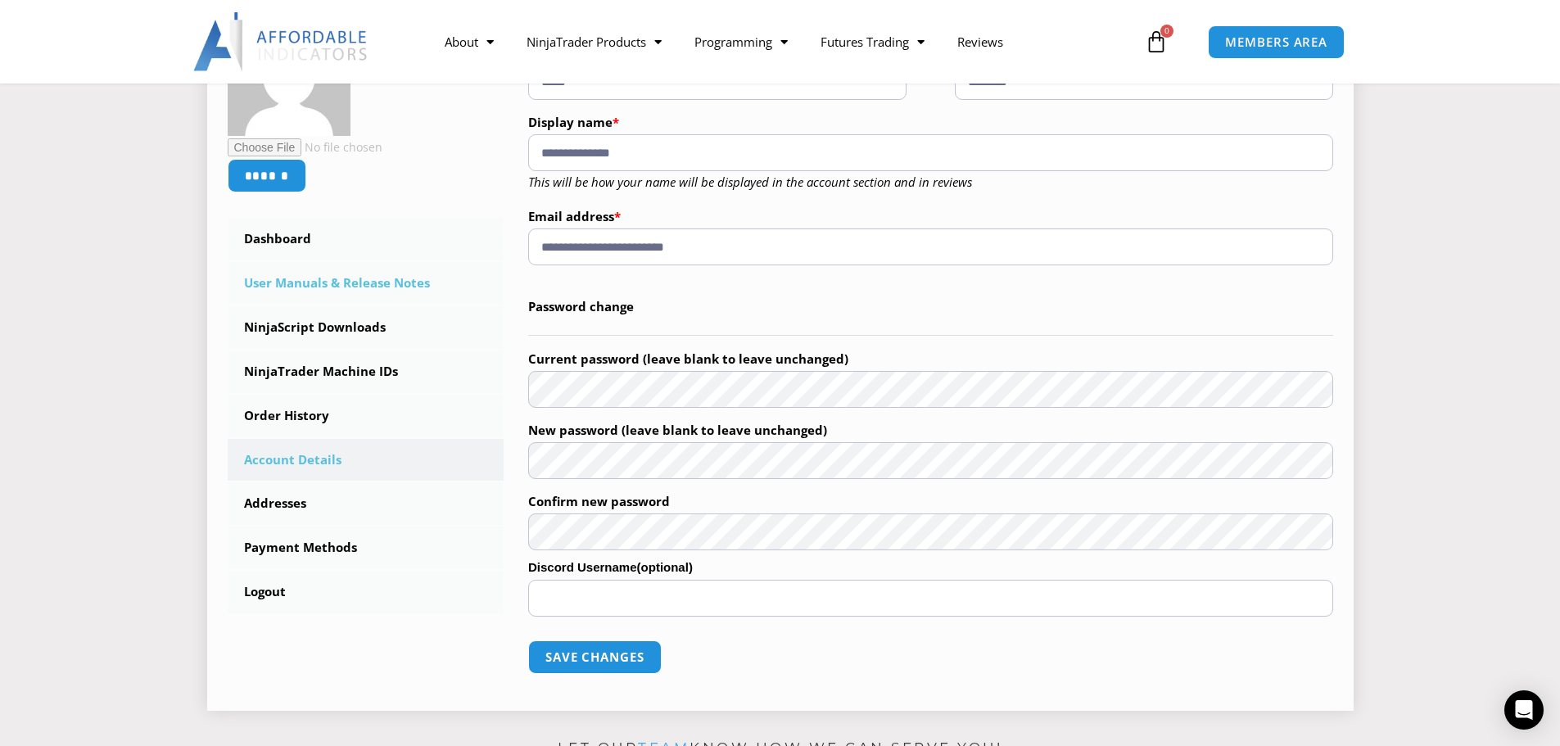
click at [311, 283] on link "User Manuals & Release Notes" at bounding box center [366, 283] width 277 height 43
